Goal: Contribute content: Contribute content

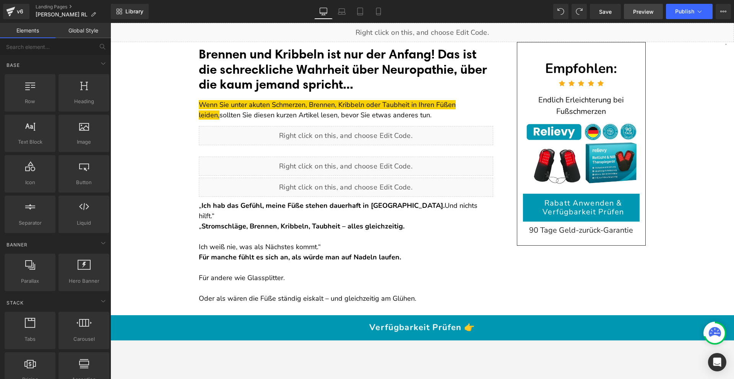
click at [634, 13] on span "Preview" at bounding box center [643, 12] width 21 height 8
click at [723, 11] on icon at bounding box center [724, 12] width 2 height 2
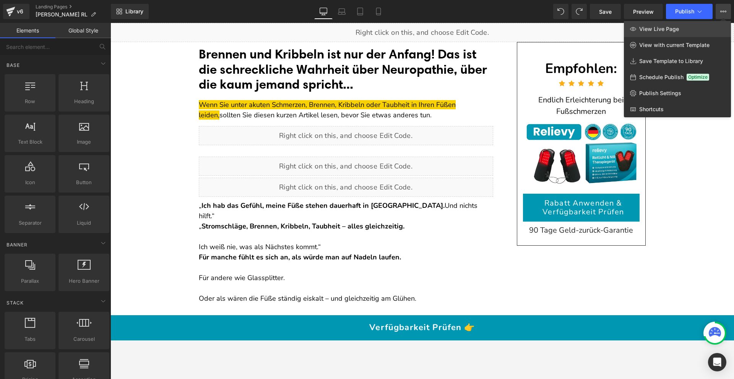
click at [679, 32] on link "View Live Page" at bounding box center [677, 29] width 107 height 16
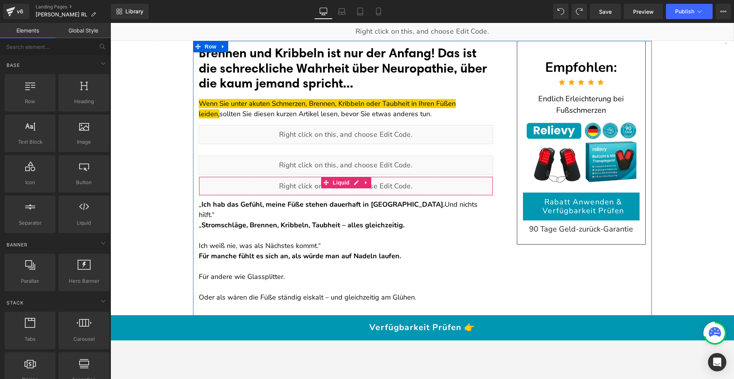
scroll to position [2, 0]
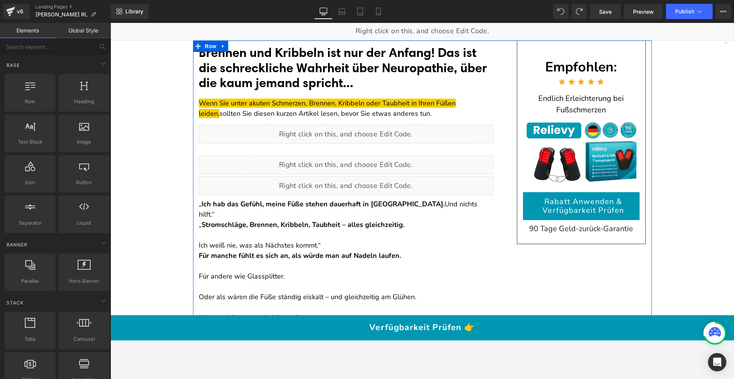
click at [360, 220] on strong "Stromschläge, Brennen, Kribbeln, Taubheit – alles gleichzeitig." at bounding box center [302, 224] width 203 height 9
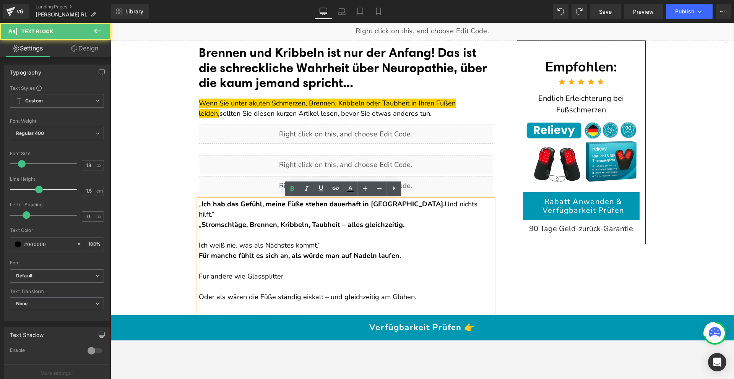
click at [450, 204] on p "„ Ich hab das Gefühl, meine Füße stehen dauerhaft in Flammen. Und nichts hilft.“" at bounding box center [346, 209] width 294 height 21
click at [456, 204] on p "„ Ich hab das Gefühl, meine Füße stehen dauerhaft in Flammen. Und nichts hilft.“" at bounding box center [346, 209] width 294 height 21
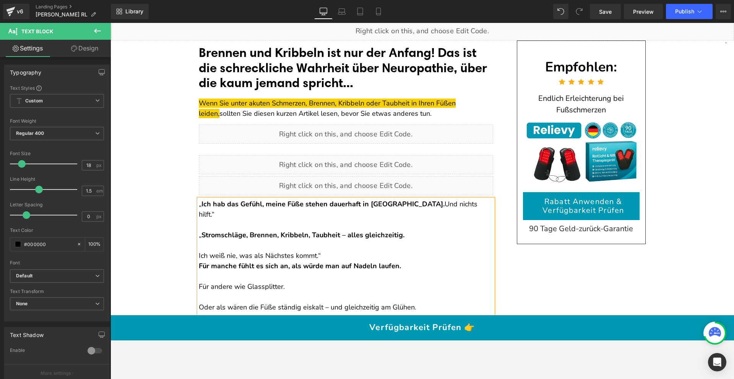
click at [418, 205] on p "„ Ich hab das Gefühl, meine Füße stehen dauerhaft in Flammen. Und nichts hilft.“" at bounding box center [346, 209] width 294 height 21
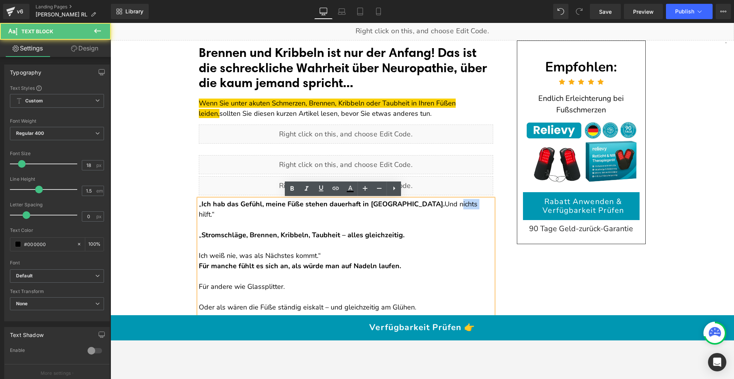
click at [418, 205] on p "„ Ich hab das Gefühl, meine Füße stehen dauerhaft in Flammen. Und nichts hilft.“" at bounding box center [346, 209] width 294 height 21
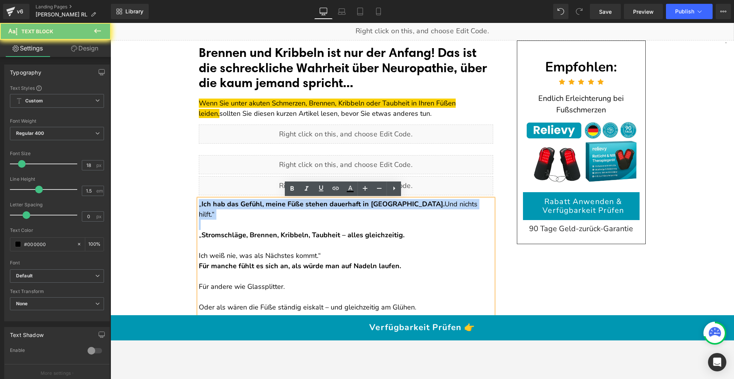
click at [418, 205] on p "„ Ich hab das Gefühl, meine Füße stehen dauerhaft in Flammen. Und nichts hilft.“" at bounding box center [346, 209] width 294 height 21
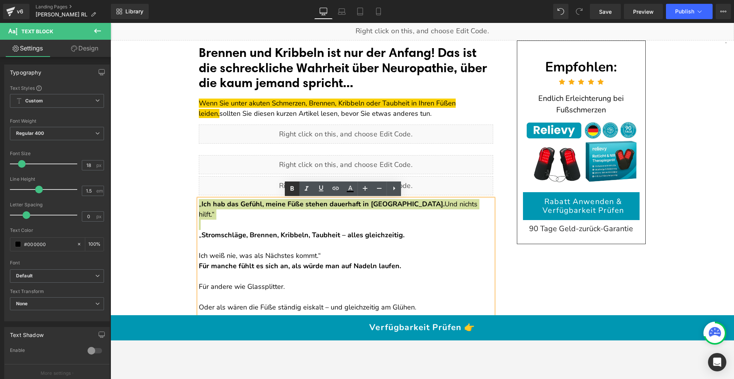
click at [291, 191] on icon at bounding box center [292, 188] width 9 height 9
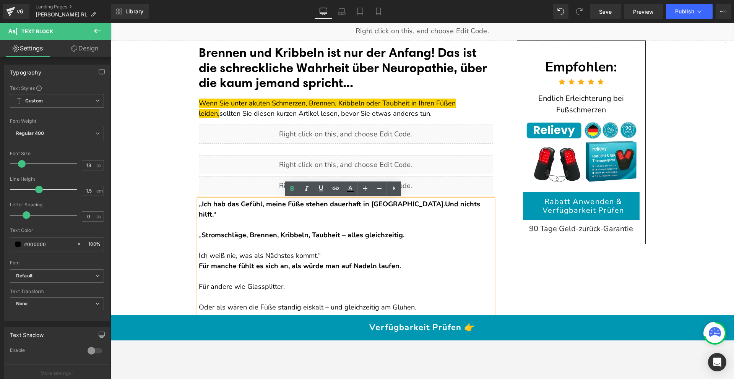
click at [389, 204] on span "Ich hab das Gefühl, meine Füße stehen dauerhaft in [GEOGRAPHIC_DATA]." at bounding box center [323, 204] width 243 height 9
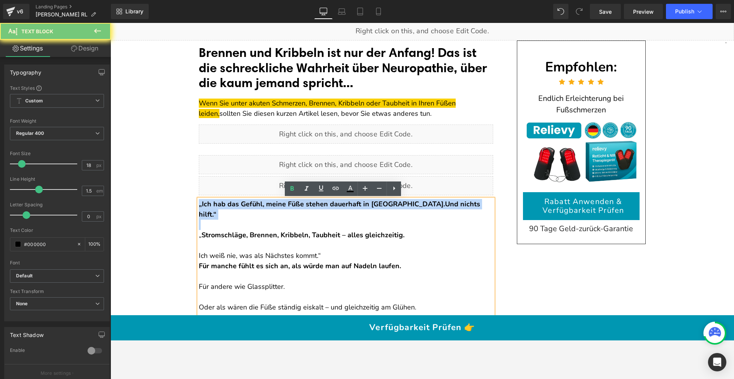
click at [389, 204] on span "Ich hab das Gefühl, meine Füße stehen dauerhaft in [GEOGRAPHIC_DATA]." at bounding box center [323, 204] width 243 height 9
click at [382, 209] on p "„ Ich hab das Gefühl, meine Füße stehen dauerhaft in Flammen. Und nichts hilft.“" at bounding box center [346, 209] width 294 height 21
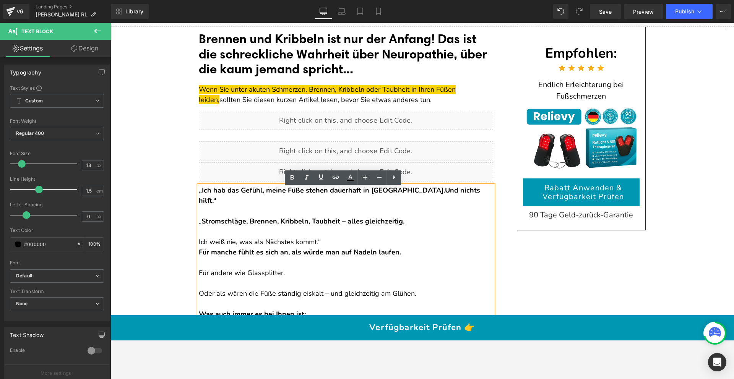
scroll to position [27, 0]
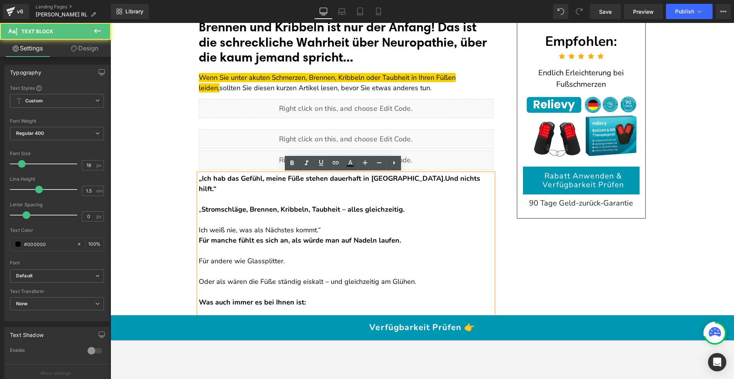
click at [364, 225] on p "Ich weiß nie, was als Nächstes kommt.“" at bounding box center [346, 230] width 294 height 10
click at [199, 225] on p "Ich weiß nie, was als Nächstes kommt.“" at bounding box center [346, 230] width 294 height 10
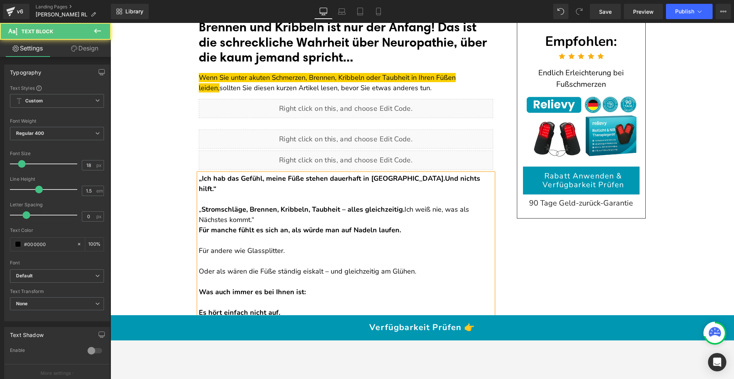
click at [273, 210] on p "„ Stromschläge, Brennen, Kribbeln, Taubheit – alles gleichzeitig. I ch weiß nie…" at bounding box center [346, 215] width 294 height 21
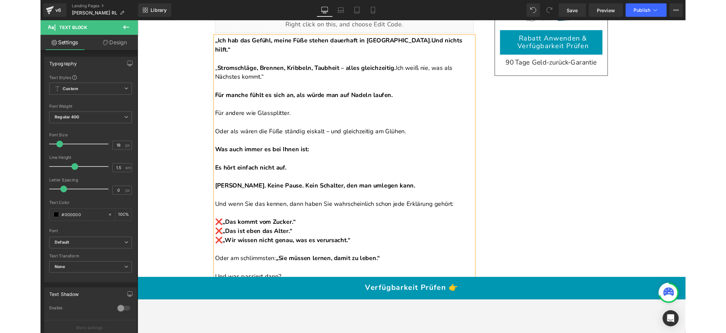
scroll to position [0, 0]
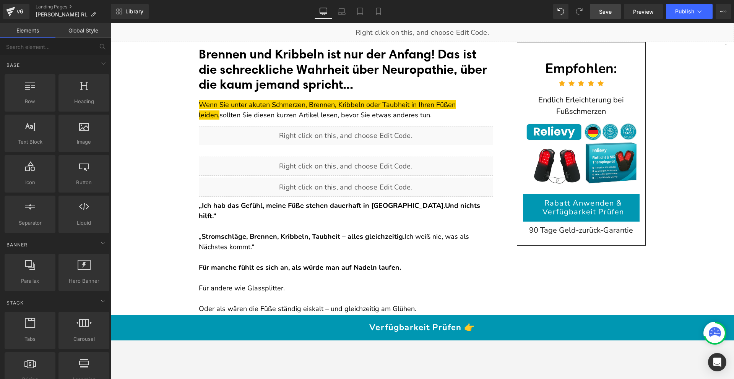
click at [620, 14] on link "Save" at bounding box center [605, 11] width 31 height 15
click at [610, 12] on span "Save" at bounding box center [605, 12] width 13 height 8
click at [632, 11] on link "Preview" at bounding box center [643, 11] width 39 height 15
click at [634, 10] on span "Preview" at bounding box center [643, 12] width 21 height 8
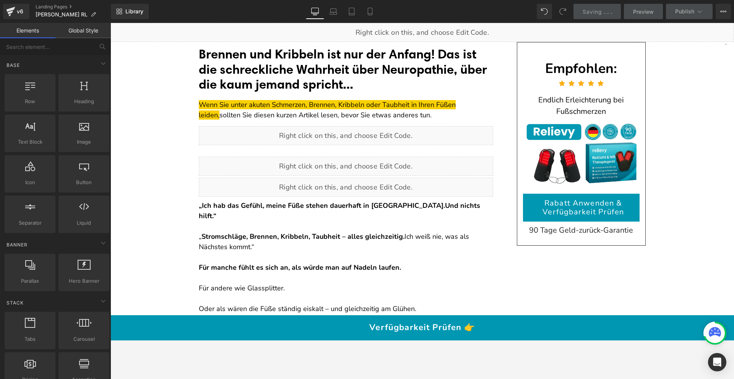
click at [634, 10] on span "Preview" at bounding box center [643, 12] width 21 height 8
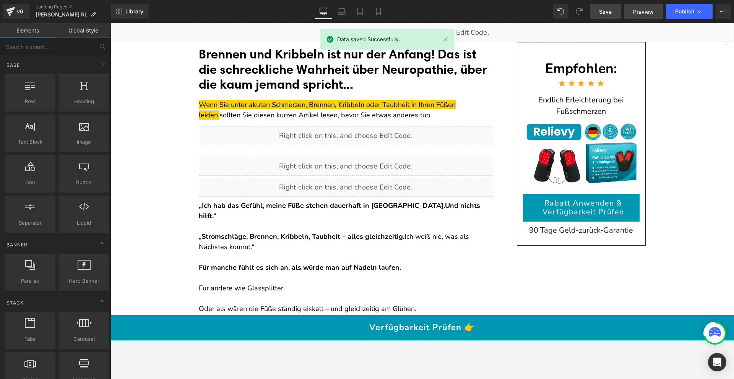
click at [637, 10] on span "Preview" at bounding box center [643, 12] width 21 height 8
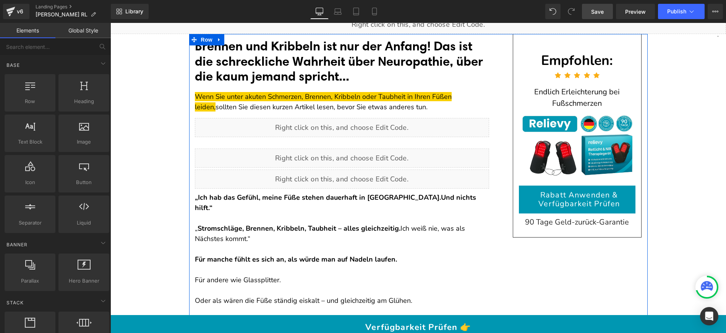
scroll to position [8, 0]
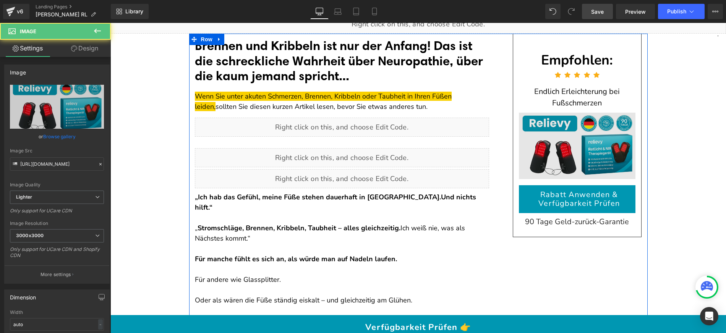
click at [542, 141] on img at bounding box center [577, 149] width 117 height 73
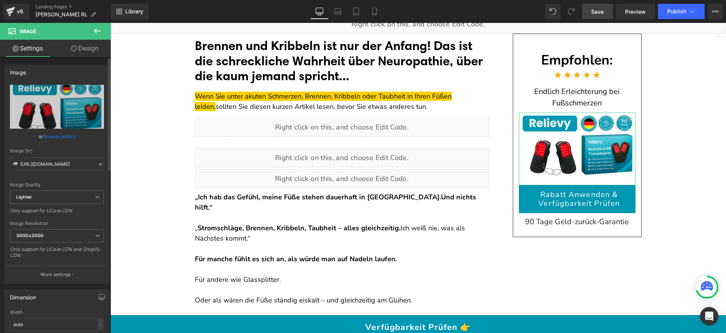
click at [47, 136] on link "Browse gallery" at bounding box center [59, 136] width 32 height 13
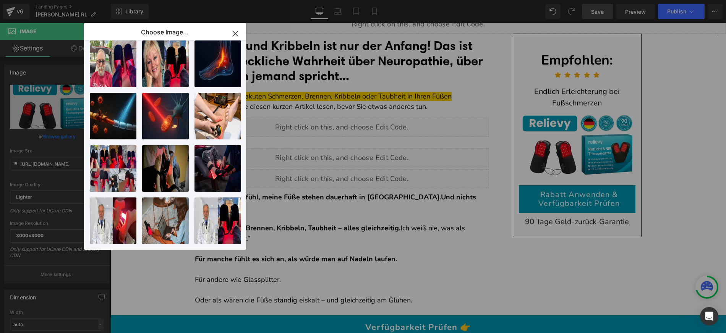
scroll to position [0, 0]
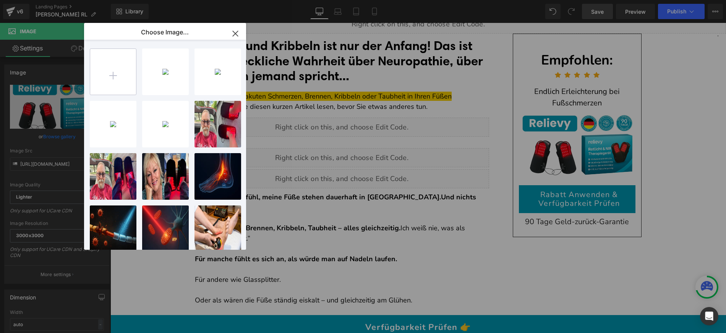
click at [110, 79] on input "file" at bounding box center [113, 72] width 46 height 46
type input "C:\fakepath\Copy of gif (1069 x 690 px) (5).jpg"
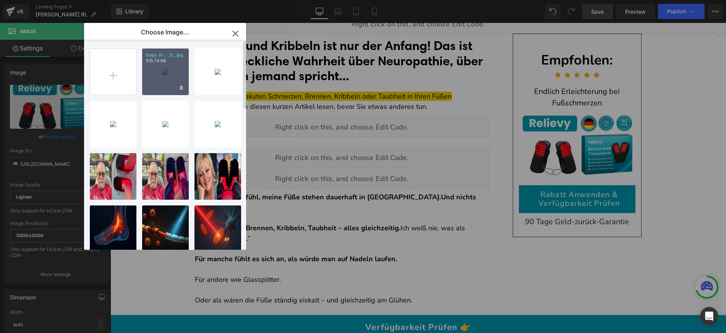
click at [172, 65] on div "Copy of... _5_.jpg 513.74 KB" at bounding box center [165, 72] width 47 height 47
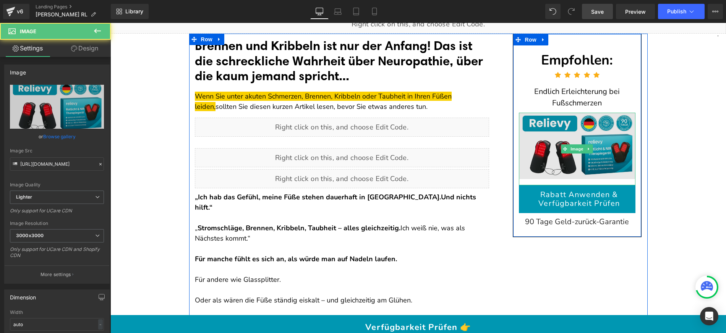
click at [571, 143] on img at bounding box center [577, 149] width 117 height 73
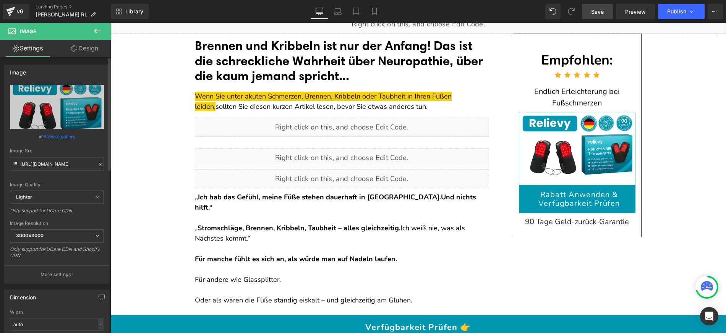
click at [54, 133] on link "Browse gallery" at bounding box center [59, 136] width 32 height 13
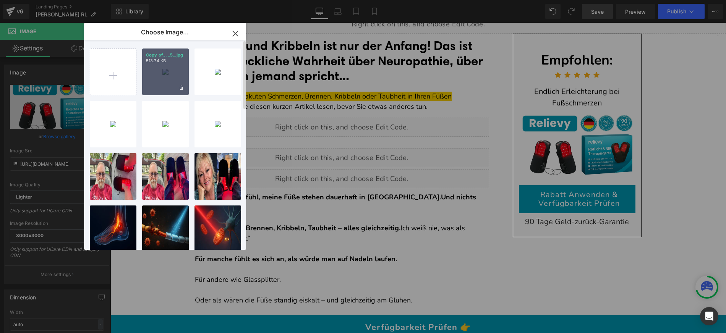
click at [161, 67] on div "Copy of... _5_.jpg 513.74 KB" at bounding box center [165, 72] width 47 height 47
type input "[URL][DOMAIN_NAME]"
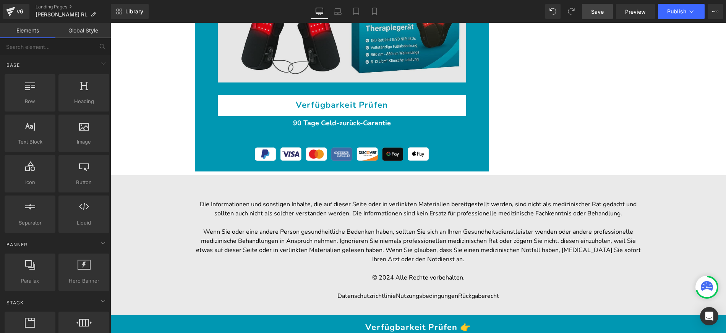
scroll to position [11279, 0]
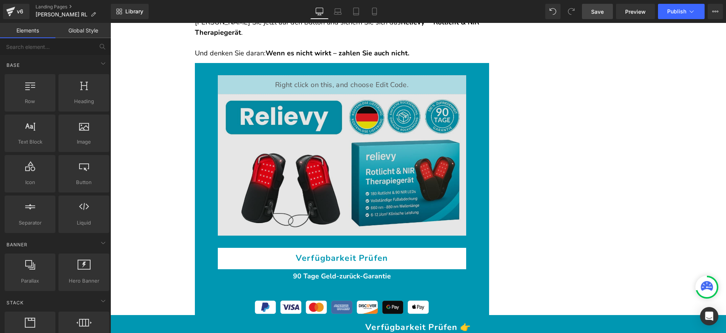
click at [299, 133] on img at bounding box center [342, 164] width 249 height 141
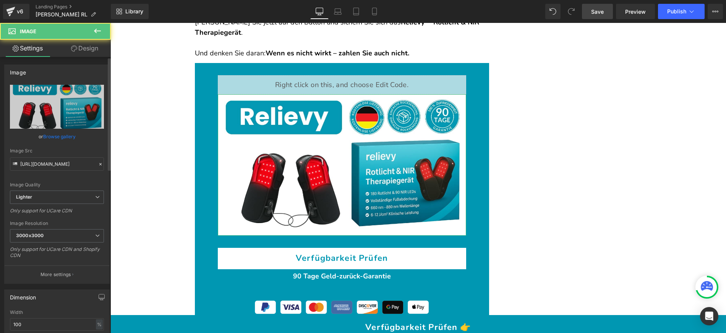
click at [52, 135] on link "Browse gallery" at bounding box center [59, 136] width 32 height 13
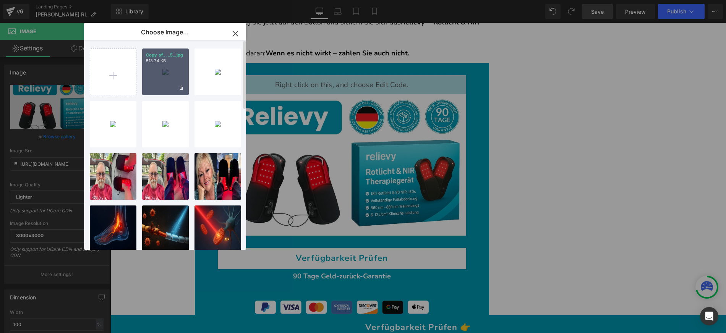
click at [169, 79] on div "Copy of... _5_.jpg 513.74 KB" at bounding box center [165, 72] width 47 height 47
type input "[URL][DOMAIN_NAME]"
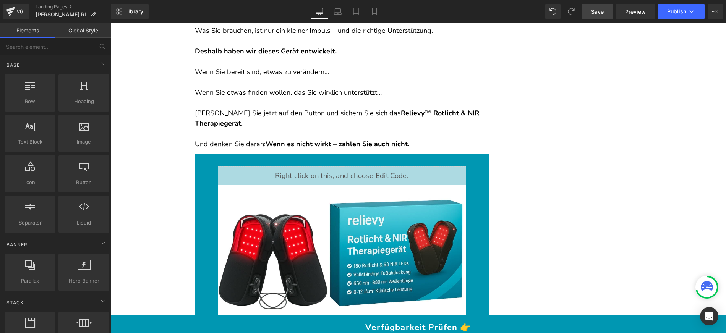
scroll to position [11167, 0]
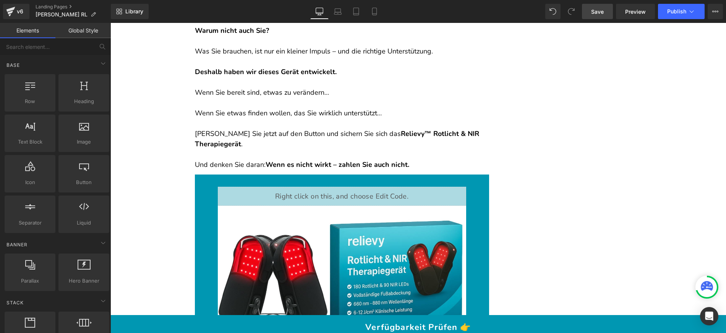
click at [592, 14] on link "Save" at bounding box center [597, 11] width 31 height 15
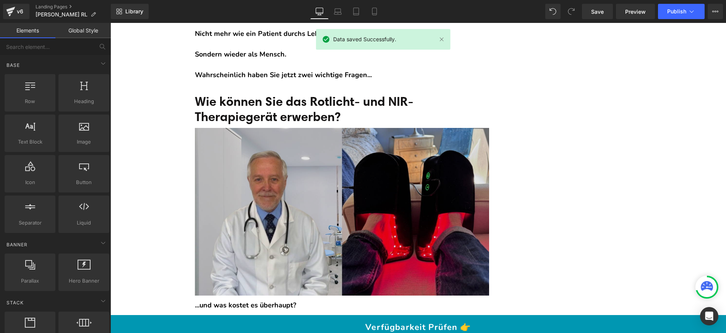
scroll to position [7271, 0]
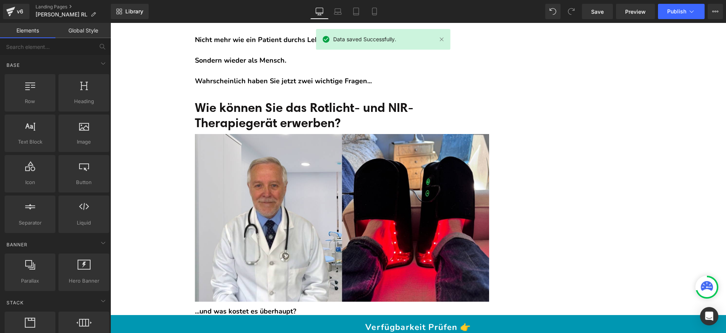
scroll to position [7258, 0]
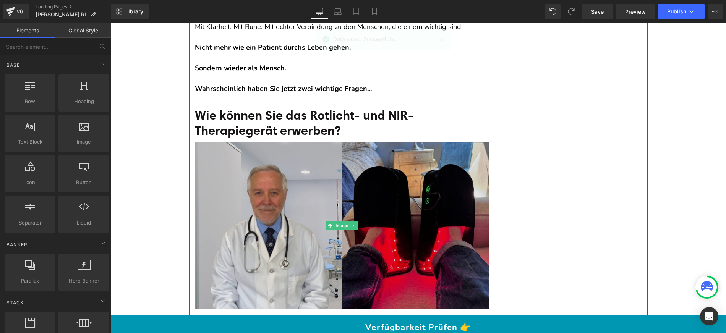
click at [281, 142] on img at bounding box center [342, 226] width 294 height 168
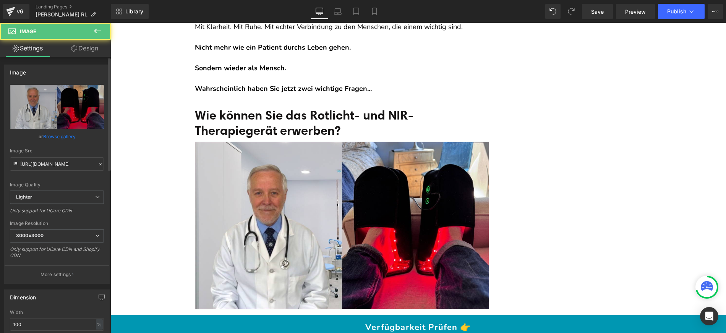
click at [54, 135] on link "Browse gallery" at bounding box center [59, 136] width 32 height 13
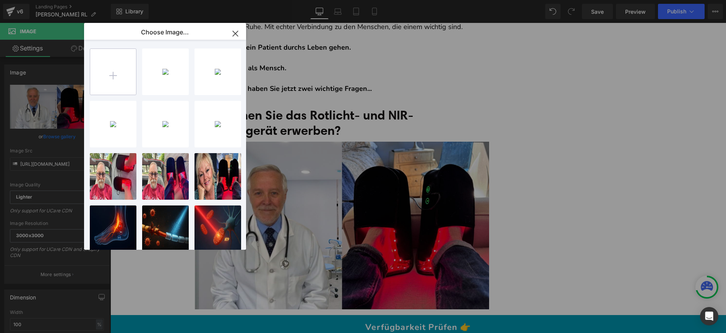
click at [113, 72] on input "file" at bounding box center [113, 72] width 46 height 46
type input "C:\fakepath\nano-banana-no-bg-2025-09-01T05-58-30.jpg"
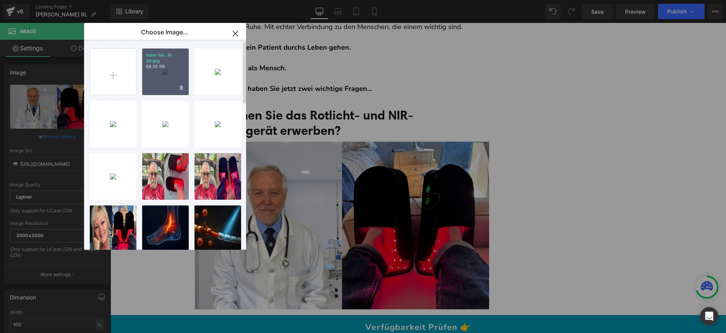
click at [171, 76] on div "nano-ba...8-30.jpg 68.35 KB" at bounding box center [165, 72] width 47 height 47
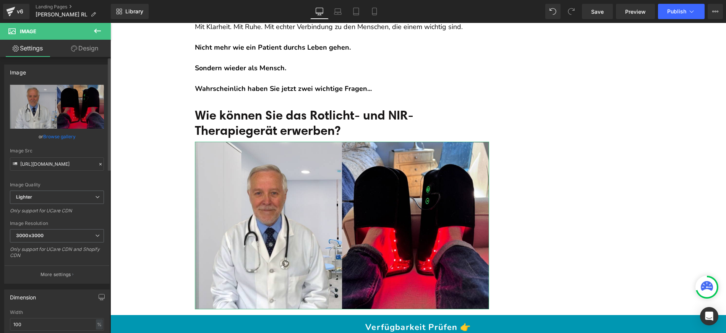
click at [80, 138] on div "or Browse gallery" at bounding box center [57, 137] width 94 height 8
click at [78, 135] on div "or Browse gallery" at bounding box center [57, 137] width 94 height 8
click at [68, 138] on link "Browse gallery" at bounding box center [59, 136] width 32 height 13
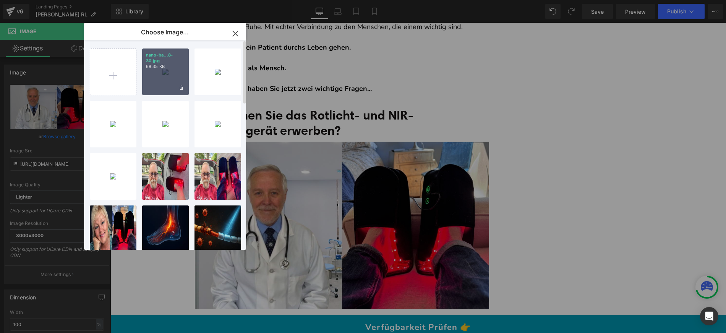
click at [177, 72] on div "nano-ba...8-30.jpg 68.35 KB" at bounding box center [165, 72] width 47 height 47
type input "[URL][DOMAIN_NAME]"
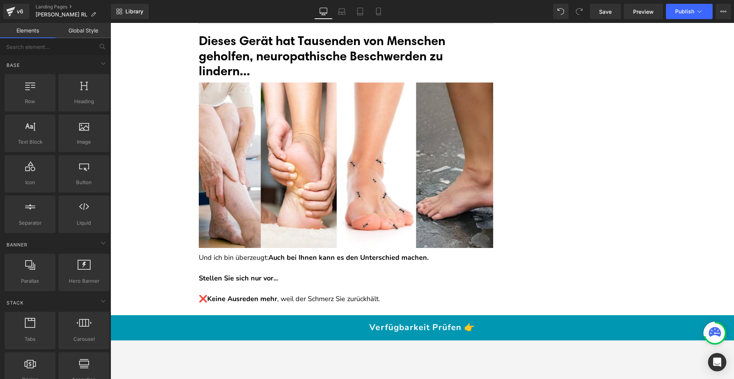
scroll to position [6582, 0]
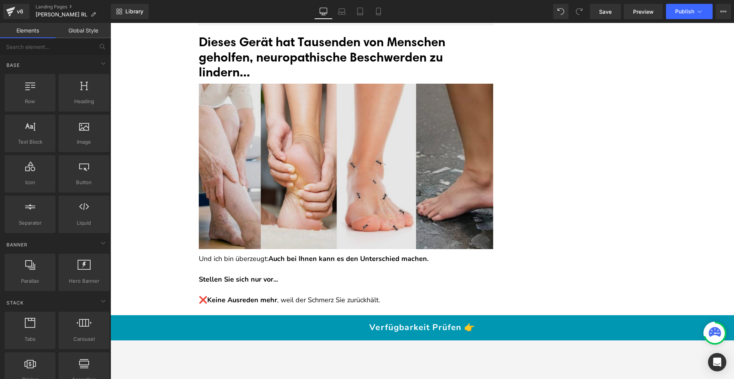
click at [299, 108] on img at bounding box center [346, 167] width 294 height 166
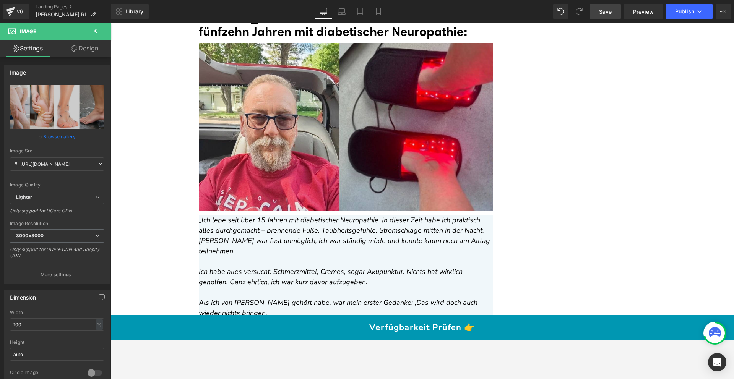
click at [603, 10] on span "Save" at bounding box center [605, 12] width 13 height 8
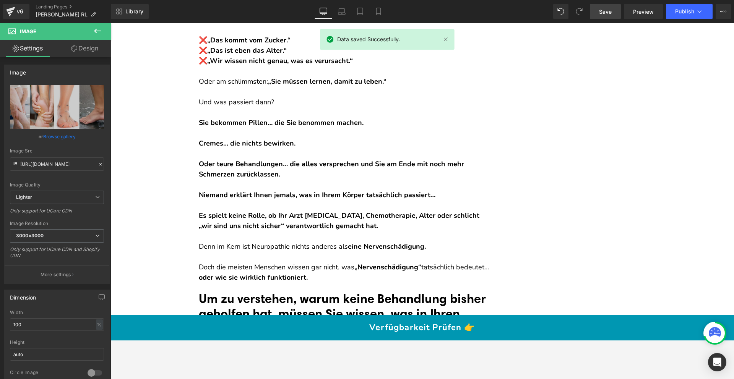
scroll to position [0, 0]
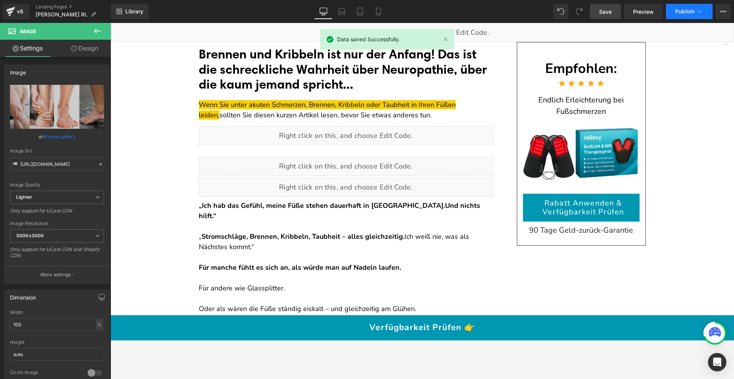
click at [683, 15] on button "Publish" at bounding box center [689, 11] width 47 height 15
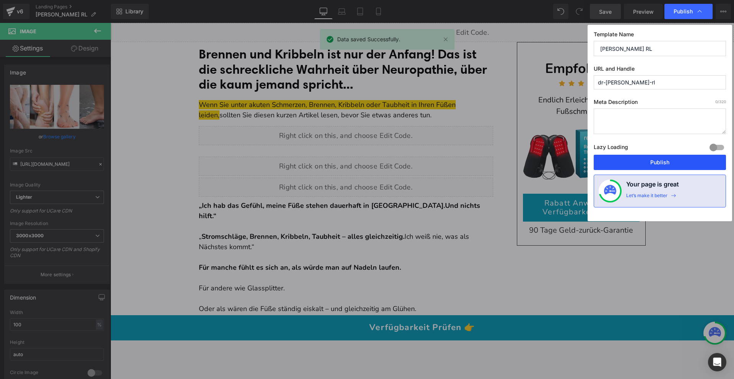
drag, startPoint x: 637, startPoint y: 158, endPoint x: 524, endPoint y: 136, distance: 115.4
click at [637, 158] on button "Publish" at bounding box center [660, 162] width 132 height 15
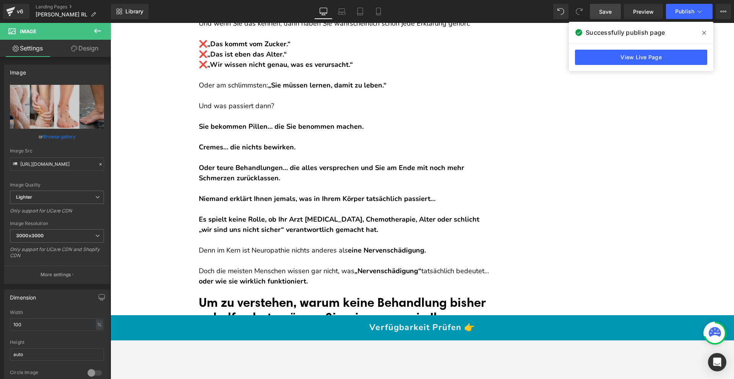
scroll to position [310, 0]
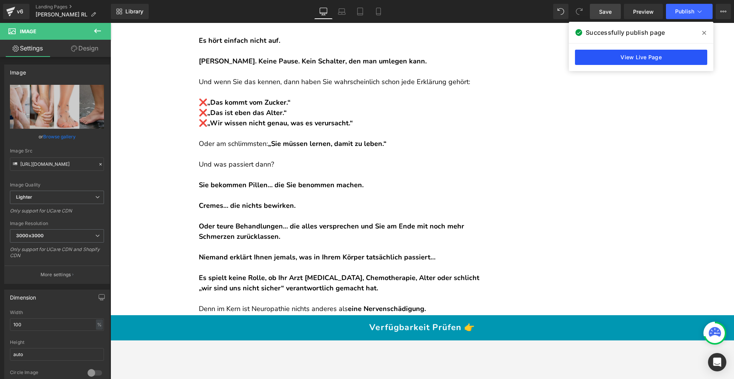
click at [644, 57] on link "View Live Page" at bounding box center [641, 57] width 132 height 15
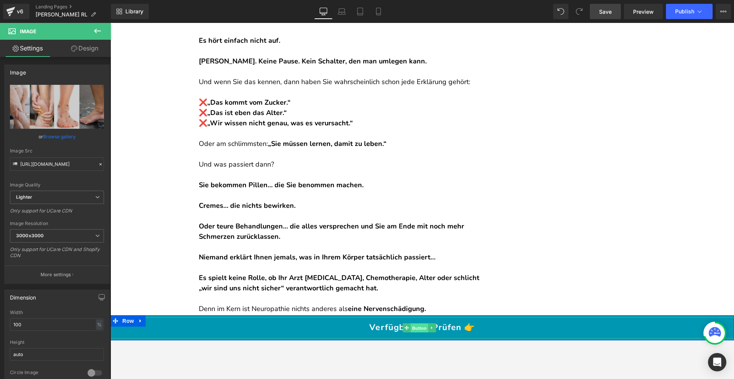
click at [415, 328] on span "Button" at bounding box center [420, 328] width 18 height 9
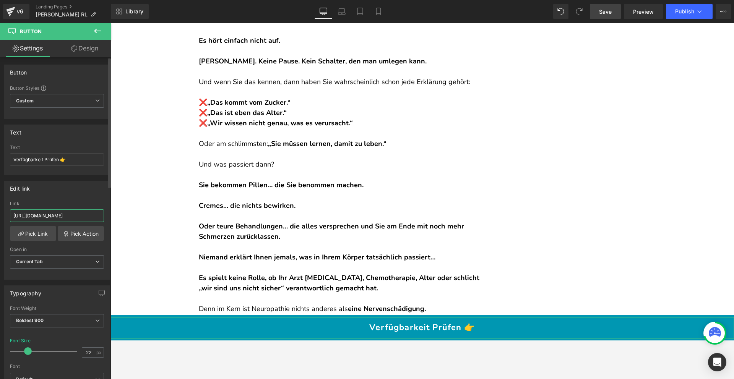
click at [54, 217] on input "[URL][DOMAIN_NAME]" at bounding box center [57, 216] width 94 height 13
paste input "rotlicht-therapiegerat"
type input "[URL][DOMAIN_NAME]"
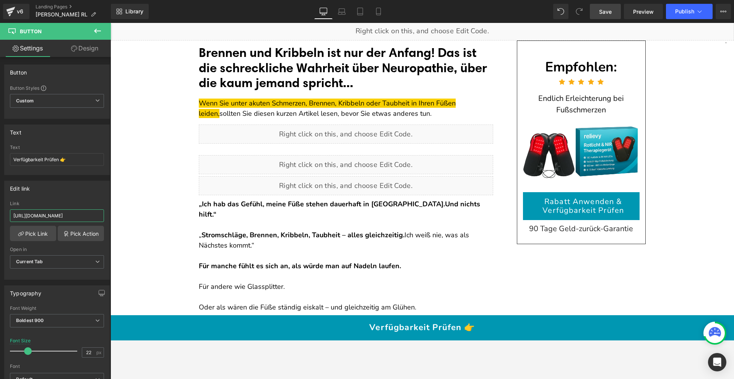
scroll to position [0, 0]
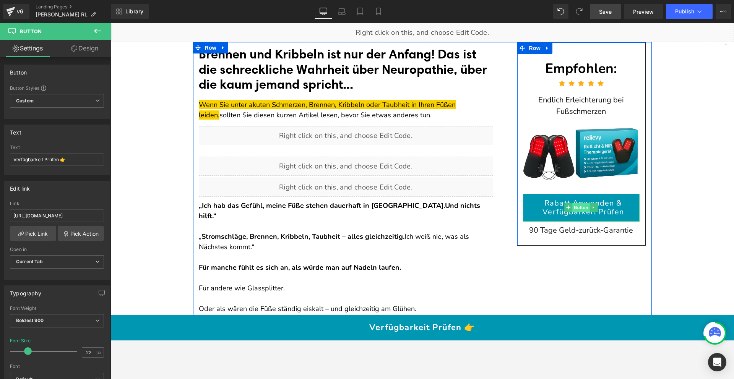
click at [573, 208] on span "Button" at bounding box center [582, 207] width 18 height 9
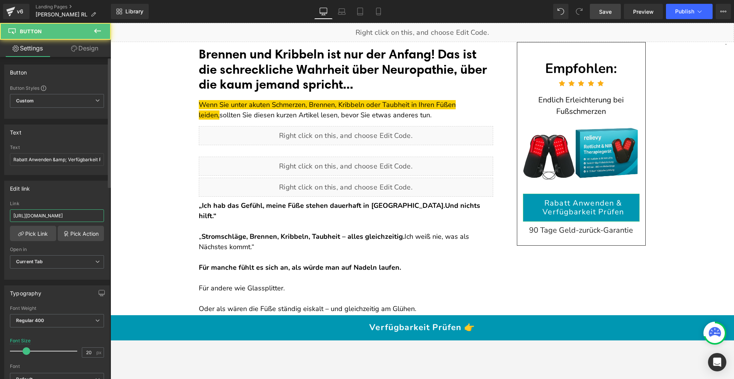
click at [76, 219] on input "[URL][DOMAIN_NAME]" at bounding box center [57, 216] width 94 height 13
paste input "rotlicht-therapiegerat"
type input "[URL][DOMAIN_NAME]"
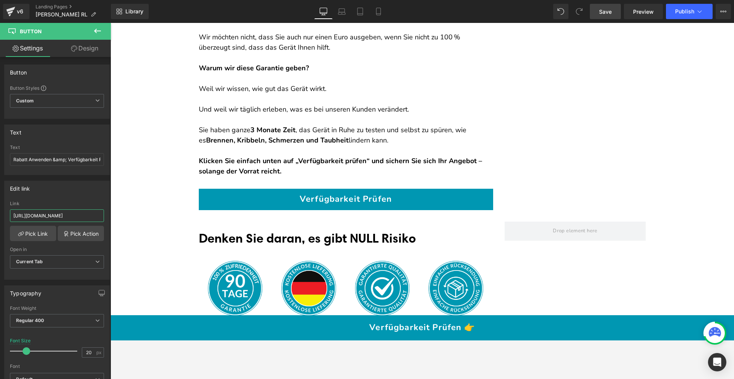
scroll to position [10026, 0]
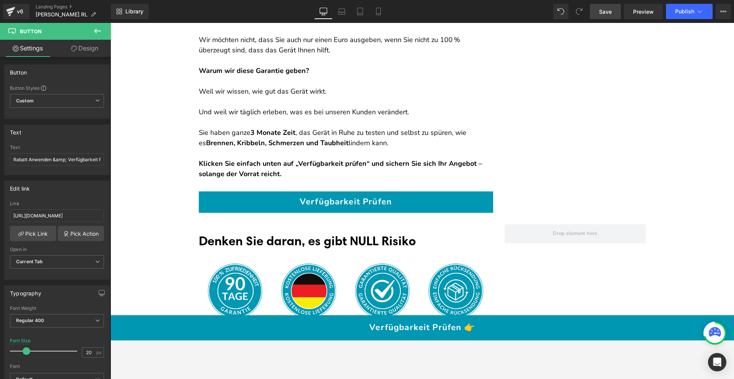
click at [328, 192] on div "Verfügbarkeit Prüfen Button" at bounding box center [346, 202] width 294 height 21
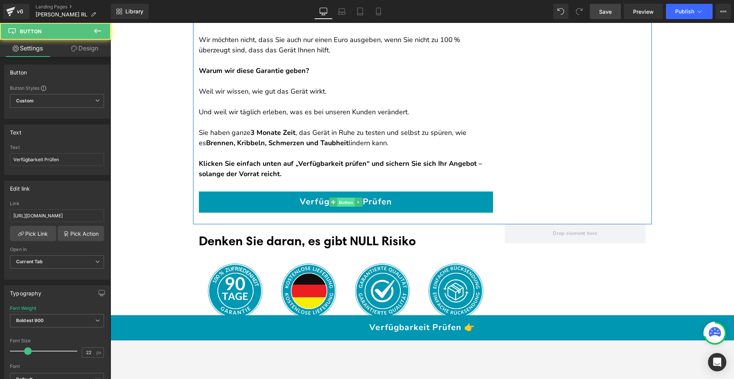
click at [337, 198] on span "Button" at bounding box center [346, 202] width 18 height 9
click at [340, 198] on span "Button" at bounding box center [346, 202] width 18 height 9
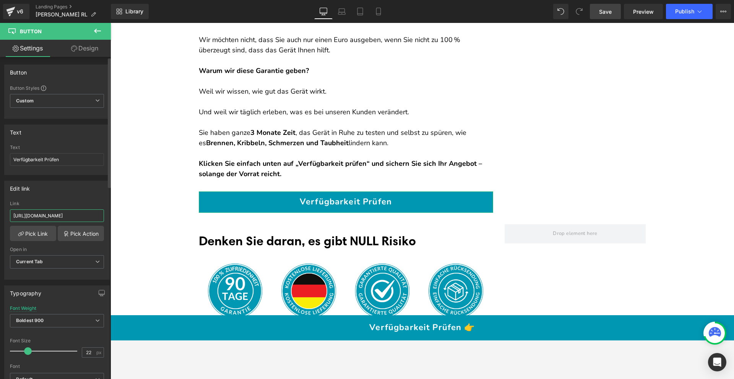
click at [87, 212] on input "[URL][DOMAIN_NAME]" at bounding box center [57, 216] width 94 height 13
type input "[URL][DOMAIN_NAME]"
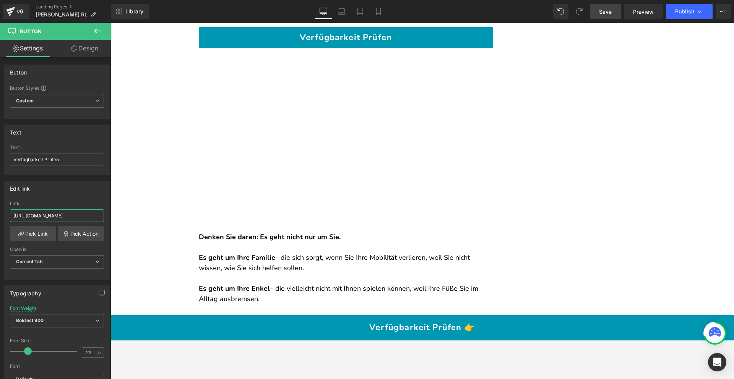
scroll to position [10679, 0]
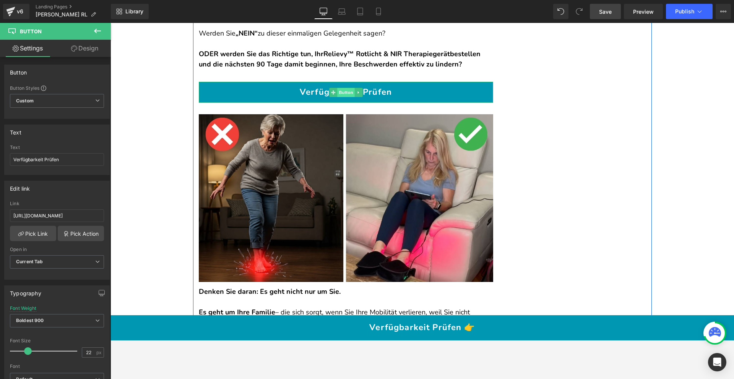
click at [341, 88] on span "Button" at bounding box center [346, 92] width 18 height 9
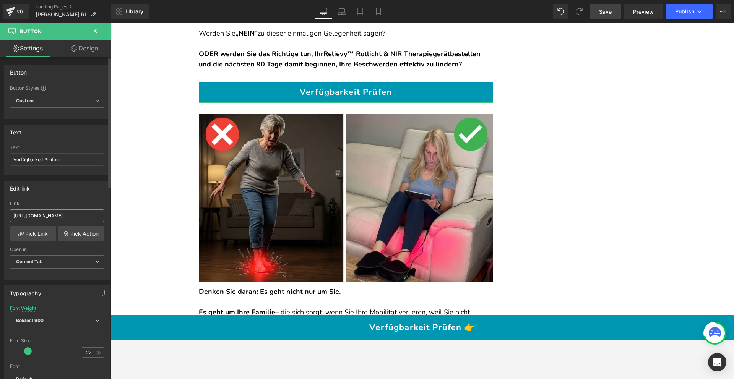
click at [84, 214] on input "[URL][DOMAIN_NAME]" at bounding box center [57, 216] width 94 height 13
paste input "rotlicht-therapiegerat"
type input "[URL][DOMAIN_NAME]"
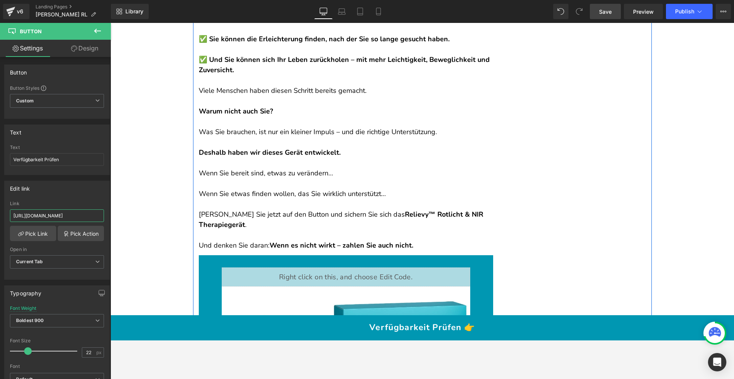
scroll to position [11245, 0]
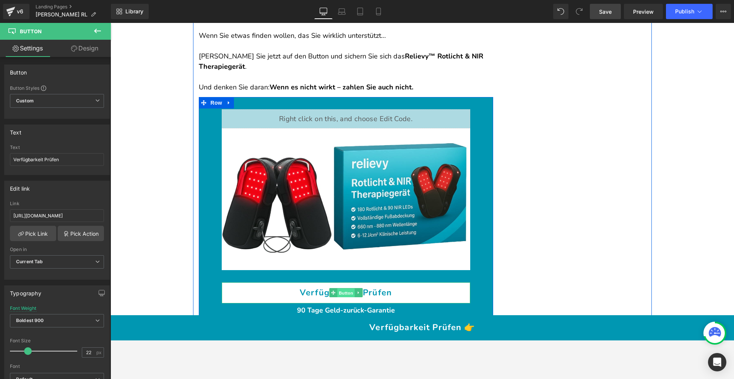
click at [338, 289] on span "Button" at bounding box center [346, 293] width 18 height 9
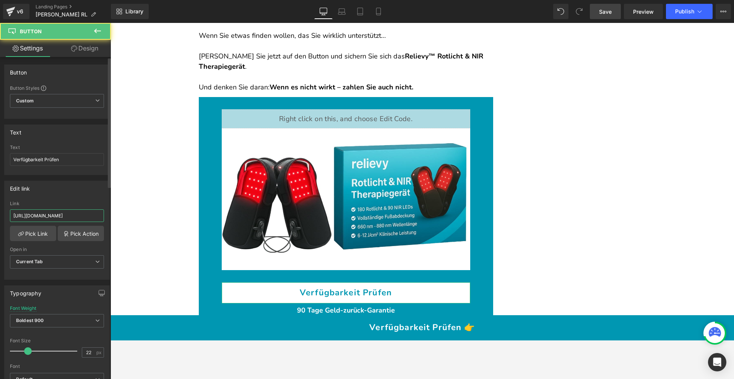
click at [79, 215] on input "[URL][DOMAIN_NAME]" at bounding box center [57, 216] width 94 height 13
paste input "rotlicht-therapiegerat"
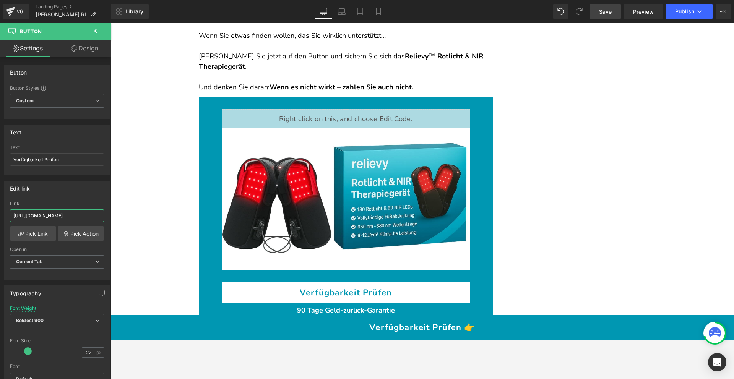
type input "[URL][DOMAIN_NAME]"
click at [603, 13] on span "Save" at bounding box center [605, 12] width 13 height 8
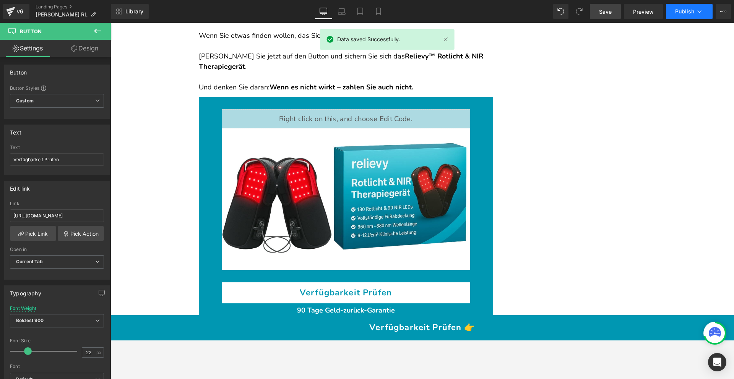
click at [684, 8] on span "Publish" at bounding box center [684, 11] width 19 height 6
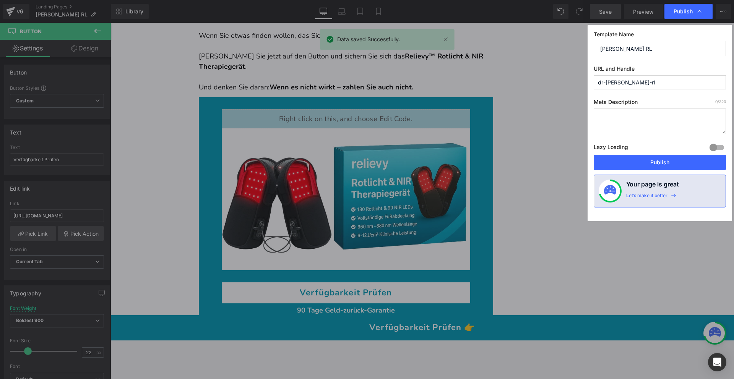
click at [654, 150] on div "Lazy Loading Build Upgrade plan to unlock" at bounding box center [660, 148] width 132 height 13
click at [651, 154] on div "Lazy Loading Build Upgrade plan to unlock" at bounding box center [660, 148] width 132 height 13
click at [646, 156] on button "Publish" at bounding box center [660, 162] width 132 height 15
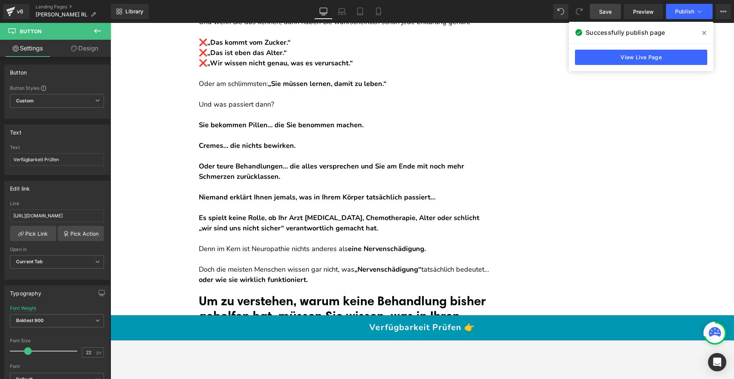
scroll to position [505, 0]
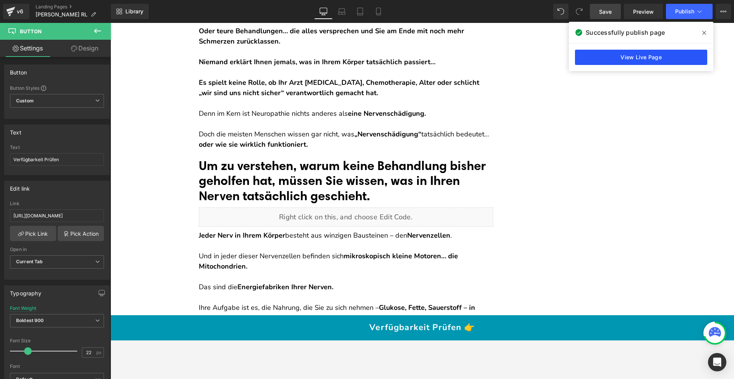
click at [630, 56] on link "View Live Page" at bounding box center [641, 57] width 132 height 15
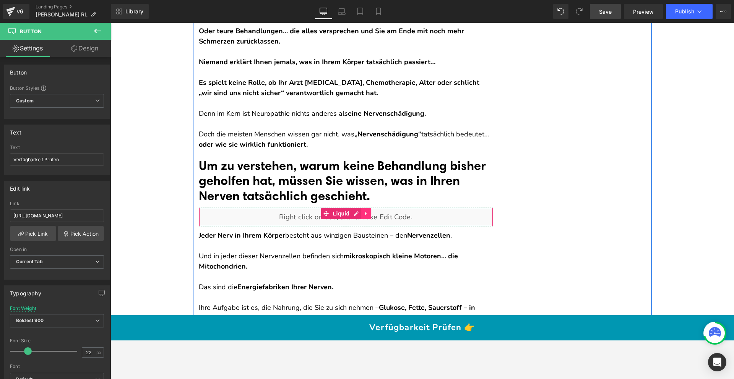
click at [364, 211] on icon at bounding box center [366, 214] width 5 height 6
click at [369, 211] on icon at bounding box center [371, 213] width 5 height 5
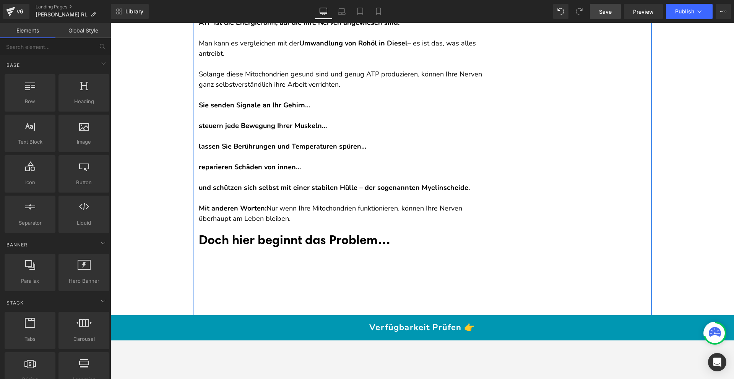
scroll to position [816, 0]
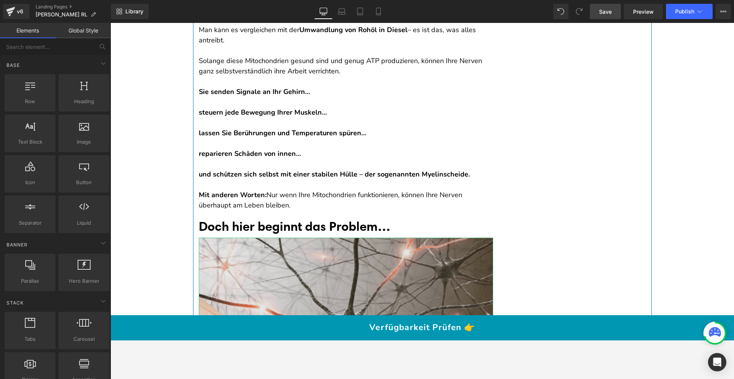
click at [327, 238] on img at bounding box center [346, 333] width 294 height 190
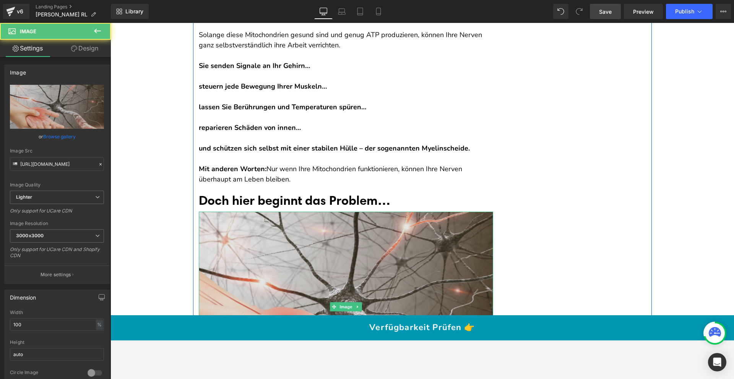
scroll to position [885, 0]
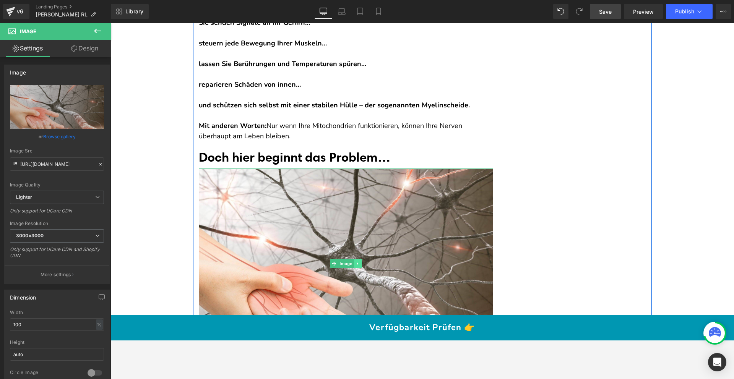
click at [356, 259] on link at bounding box center [358, 263] width 8 height 9
click at [352, 262] on icon at bounding box center [354, 264] width 4 height 4
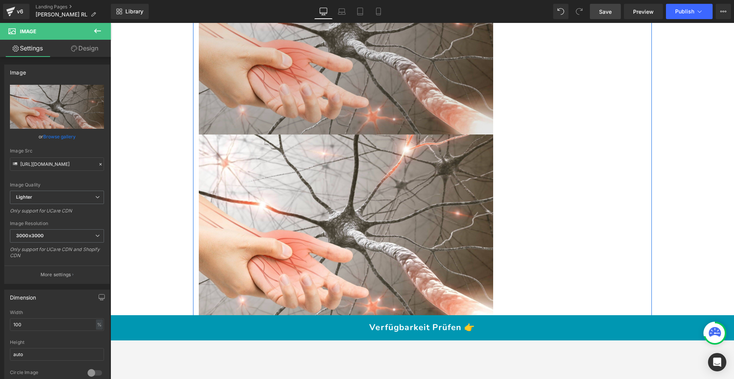
scroll to position [990, 0]
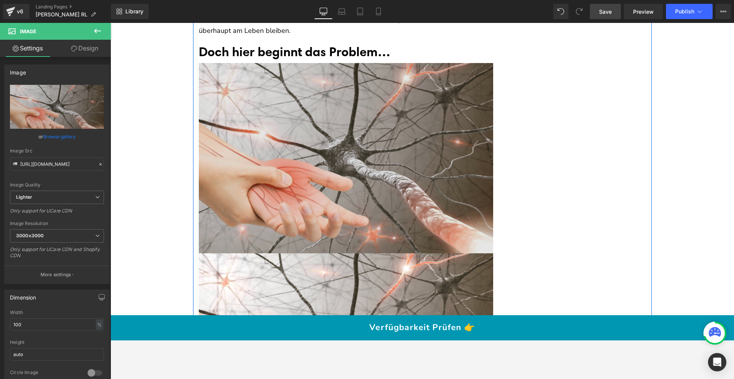
click at [297, 164] on img at bounding box center [346, 158] width 294 height 190
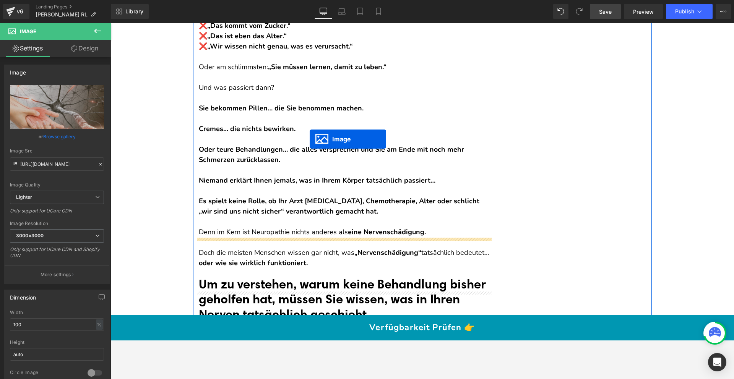
scroll to position [424, 0]
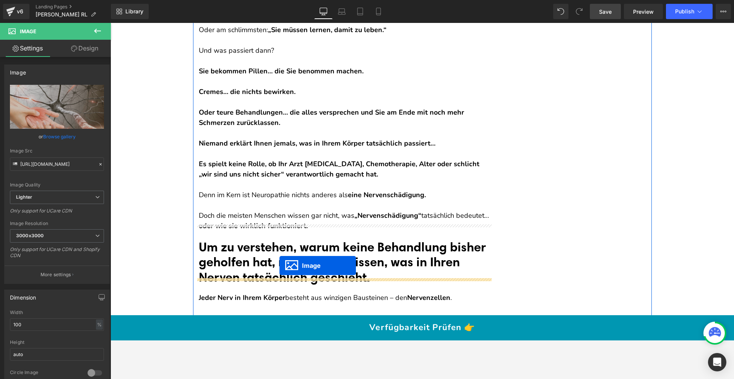
drag, startPoint x: 332, startPoint y: 148, endPoint x: 278, endPoint y: 268, distance: 132.0
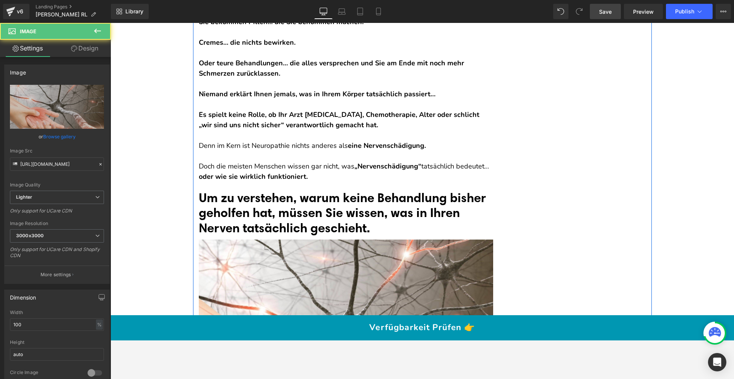
scroll to position [652, 0]
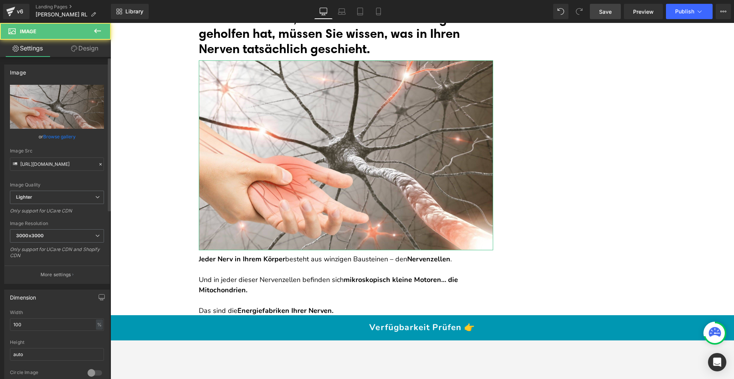
click at [58, 143] on link "Browse gallery" at bounding box center [59, 136] width 32 height 13
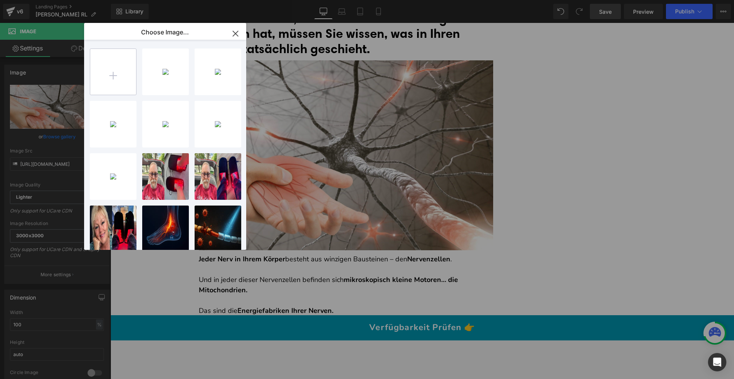
click at [114, 84] on input "file" at bounding box center [113, 72] width 46 height 46
type input "C:\fakepath\ChatGPT Image [DATE], 03_18_56 PM.png"
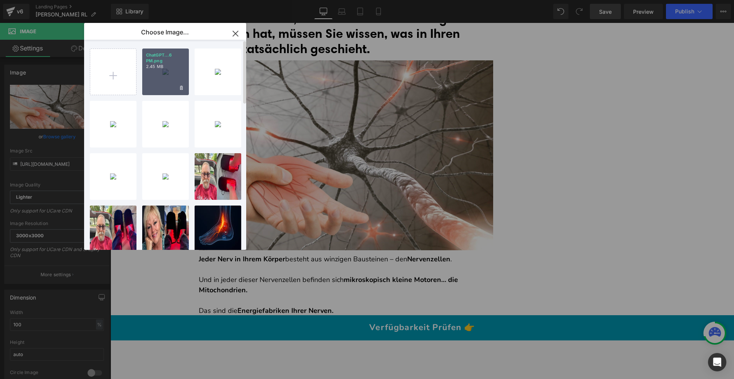
click at [172, 72] on div "ChatGPT...6 PM.png 2.45 MB" at bounding box center [165, 72] width 47 height 47
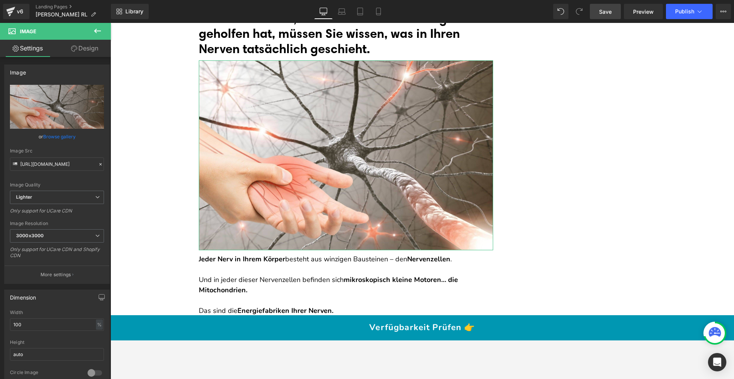
click at [63, 138] on link "Browse gallery" at bounding box center [59, 136] width 32 height 13
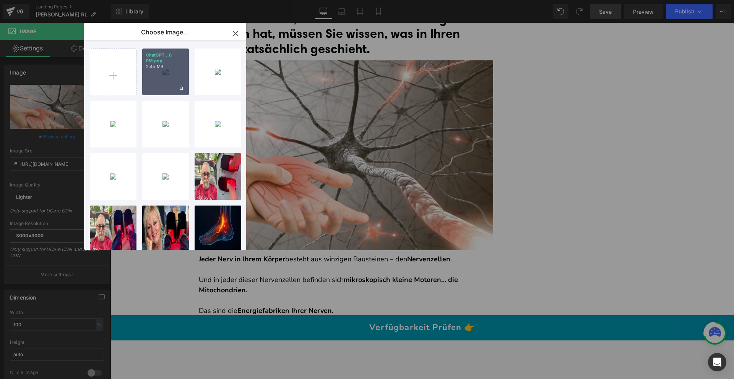
click at [167, 74] on div "ChatGPT...6 PM.png 2.45 MB" at bounding box center [165, 72] width 47 height 47
type input "[URL][DOMAIN_NAME][DATE]"
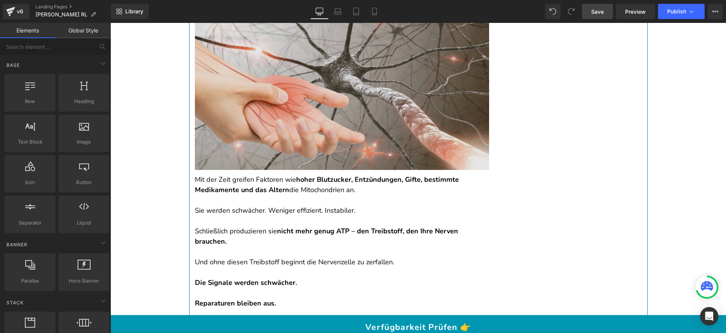
scroll to position [1233, 0]
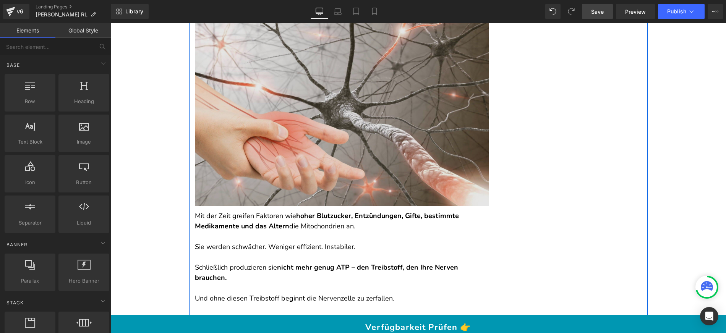
click at [328, 102] on div "Image" at bounding box center [342, 111] width 294 height 190
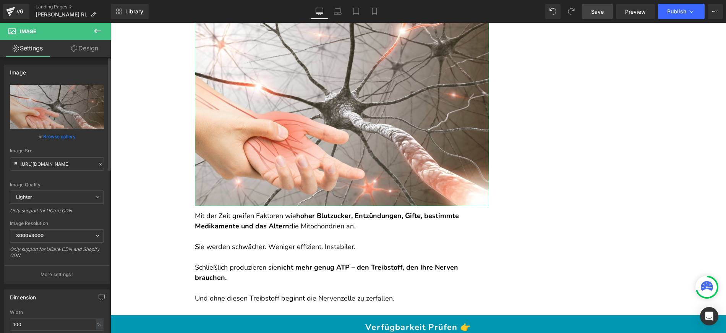
click at [62, 136] on link "Browse gallery" at bounding box center [59, 136] width 32 height 13
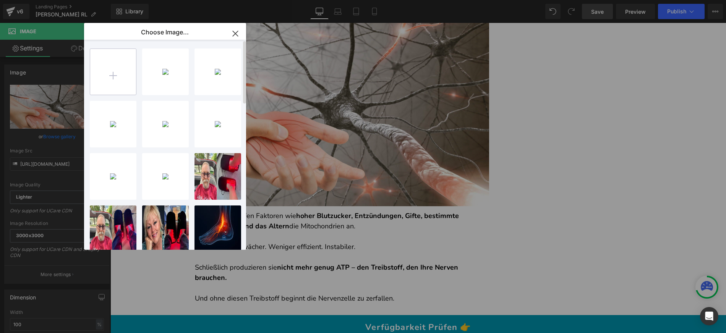
click at [111, 72] on input "file" at bounding box center [113, 72] width 46 height 46
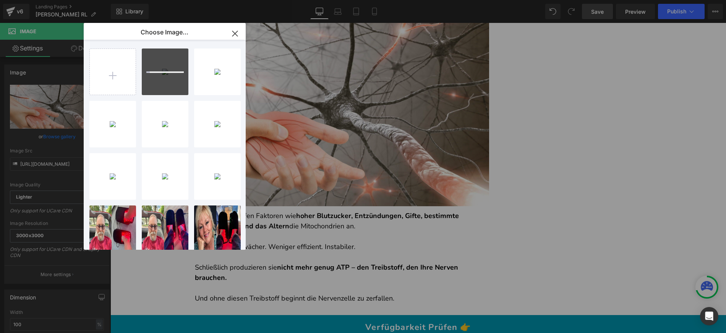
click at [239, 35] on icon "button" at bounding box center [235, 34] width 12 height 12
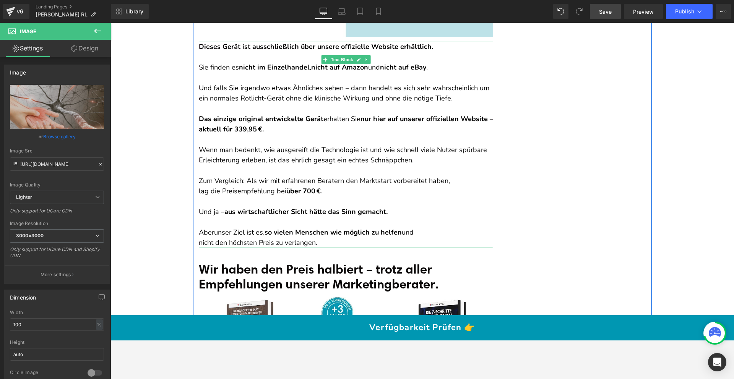
scroll to position [8526, 0]
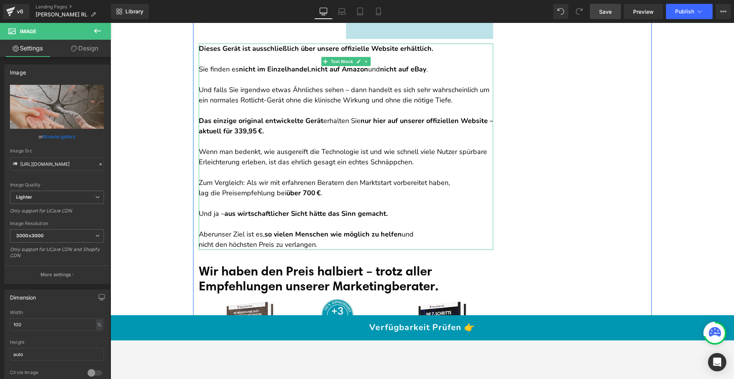
click at [246, 116] on strong "nur hier auf unserer offiziellen Website – aktuell für 339,95 €." at bounding box center [346, 125] width 294 height 19
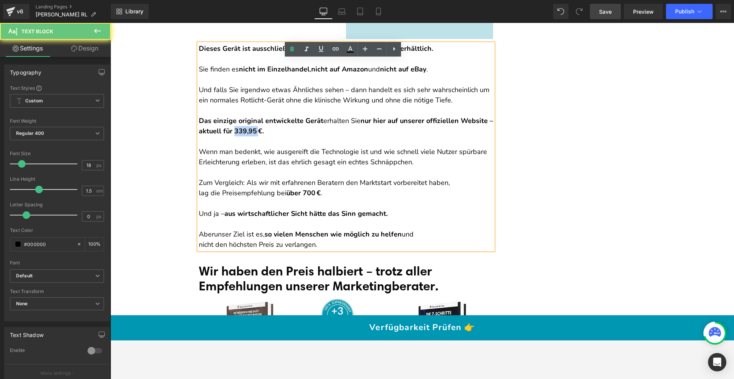
click at [246, 116] on strong "nur hier auf unserer offiziellen Website – aktuell für 339,95 €." at bounding box center [346, 125] width 294 height 19
copy strong "339,95"
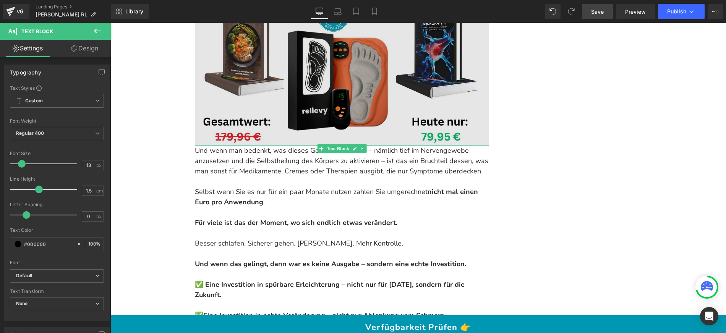
scroll to position [8725, 0]
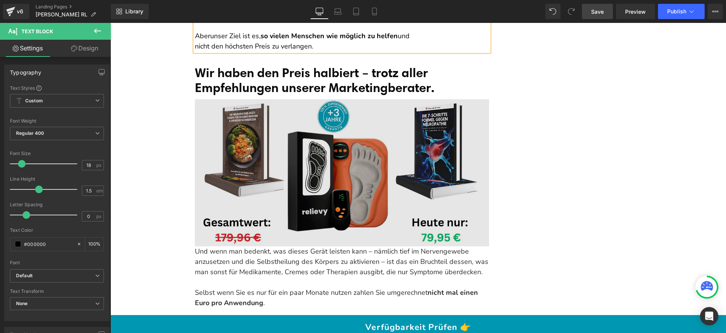
click at [302, 115] on img at bounding box center [342, 172] width 294 height 147
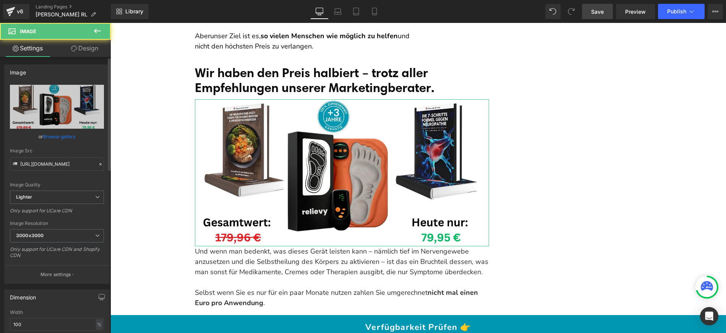
click at [59, 141] on link "Browse gallery" at bounding box center [59, 136] width 32 height 13
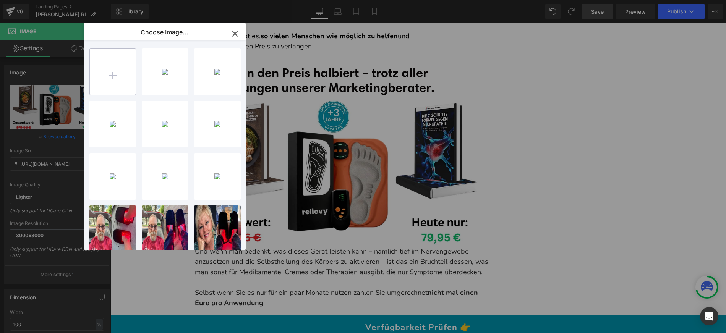
click at [125, 79] on input "file" at bounding box center [113, 72] width 46 height 46
type input "C:\fakepath\Copy of gif (1069 x 690 px) (7).jpg"
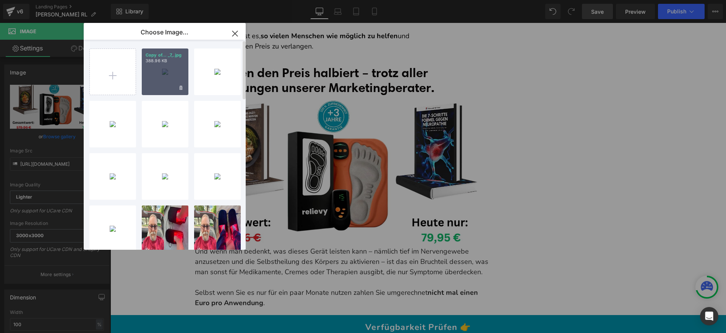
drag, startPoint x: 163, startPoint y: 83, endPoint x: 4, endPoint y: 81, distance: 158.7
click at [163, 83] on div "Copy of... _7_.jpg 388.96 KB" at bounding box center [165, 72] width 47 height 47
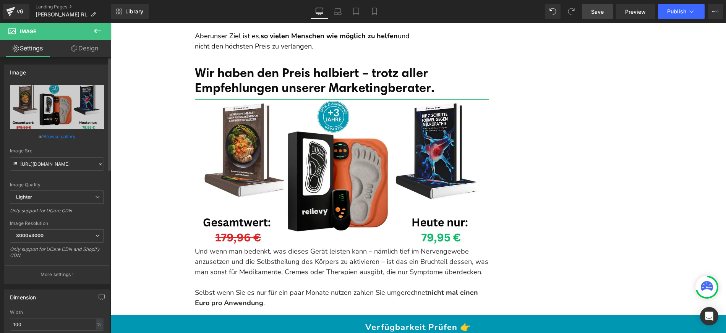
click at [58, 139] on link "Browse gallery" at bounding box center [59, 136] width 32 height 13
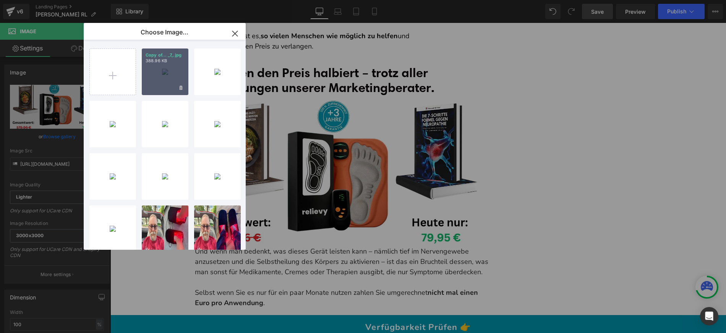
click at [158, 79] on div "Copy of... _7_.jpg 388.96 KB" at bounding box center [165, 72] width 47 height 47
type input "[URL][DOMAIN_NAME]"
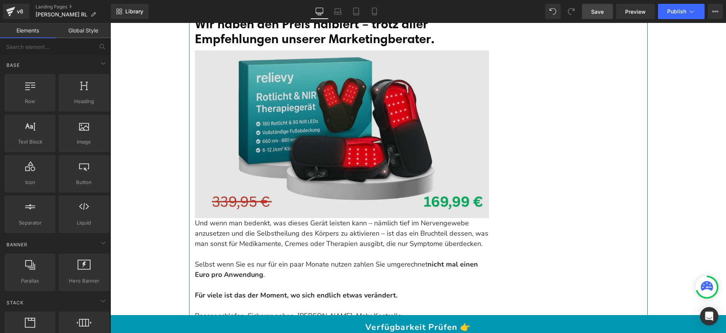
scroll to position [8710, 0]
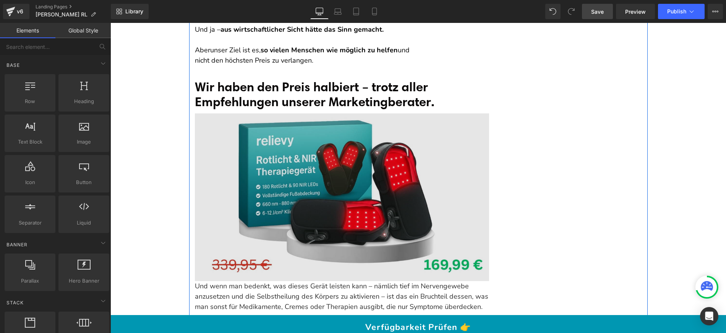
click at [375, 152] on img at bounding box center [342, 198] width 294 height 168
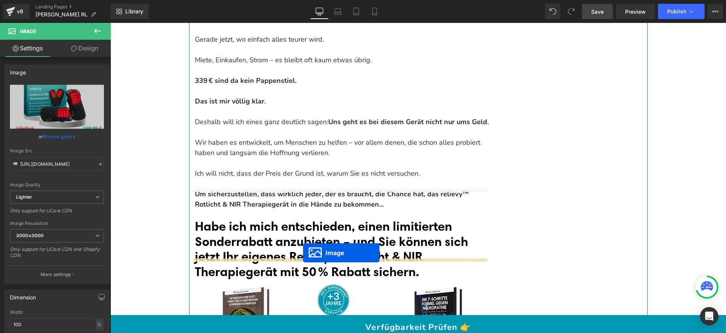
drag, startPoint x: 339, startPoint y: 167, endPoint x: 303, endPoint y: 253, distance: 92.7
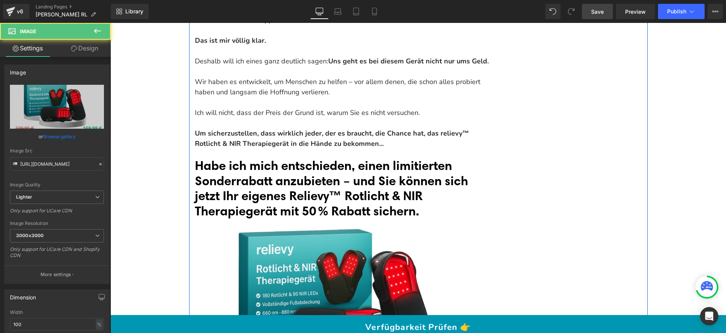
scroll to position [9303, 0]
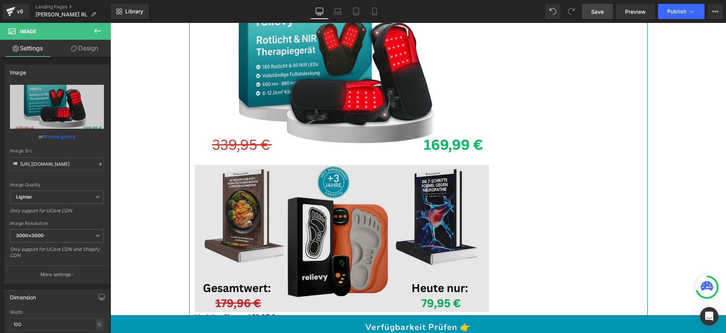
click at [369, 199] on img at bounding box center [342, 238] width 294 height 147
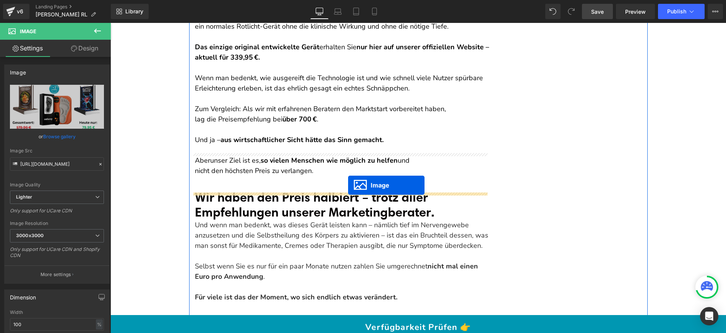
scroll to position [8595, 0]
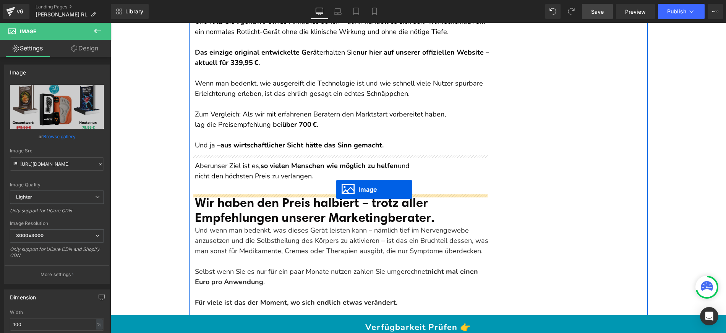
drag, startPoint x: 338, startPoint y: 214, endPoint x: 336, endPoint y: 189, distance: 24.6
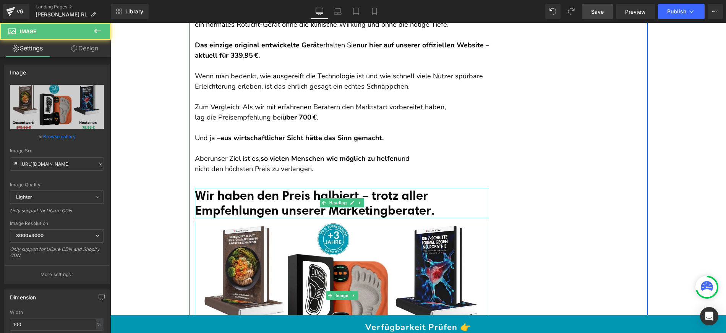
scroll to position [8609, 0]
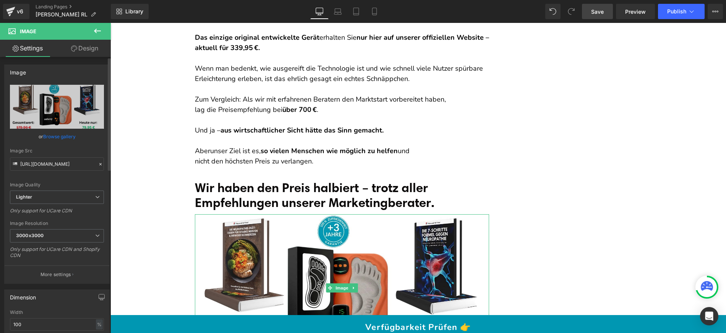
click at [57, 138] on link "Browse gallery" at bounding box center [59, 136] width 32 height 13
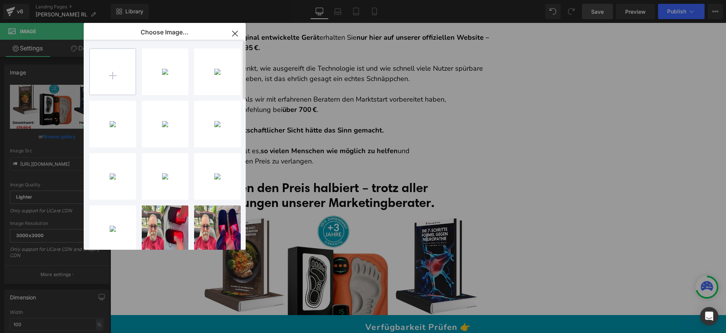
click at [117, 77] on input "file" at bounding box center [113, 72] width 46 height 46
type input "C:\fakepath\nano-banana-no-bg-2025-09-01T05-54-37.jpg"
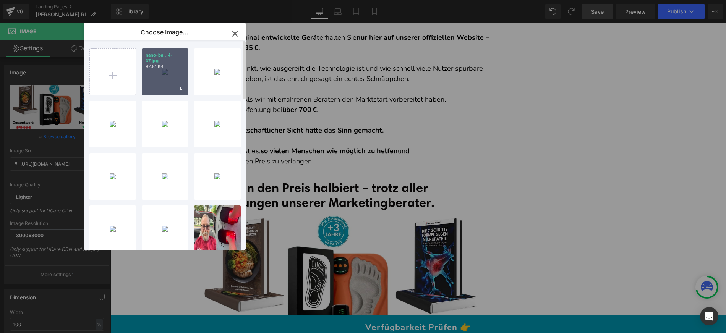
click at [170, 83] on div "nano-ba...4-37.jpg 92.81 KB" at bounding box center [165, 72] width 47 height 47
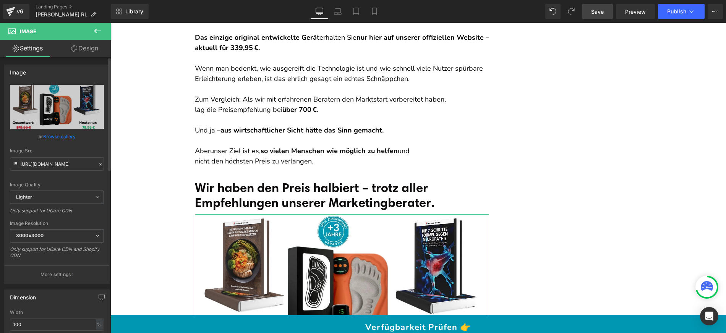
click at [70, 132] on link "Browse gallery" at bounding box center [59, 136] width 32 height 13
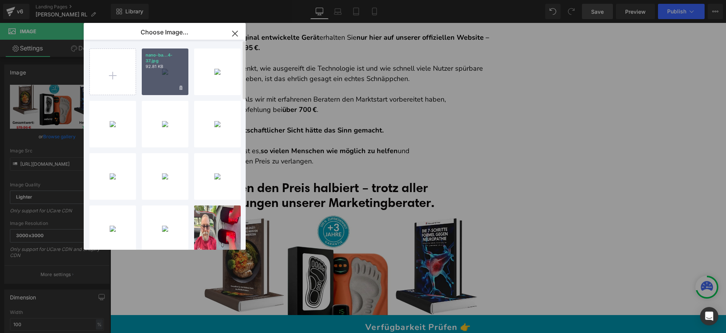
click at [174, 76] on div "nano-ba...4-37.jpg 92.81 KB" at bounding box center [165, 72] width 47 height 47
type input "[URL][DOMAIN_NAME]"
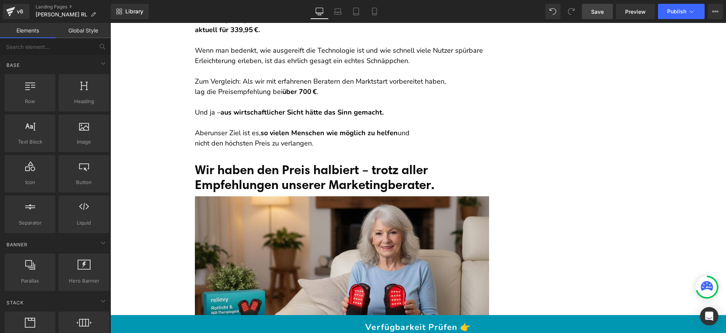
scroll to position [8673, 0]
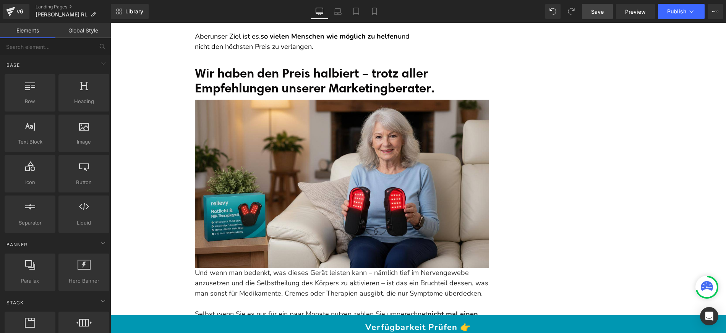
scroll to position [8830, 0]
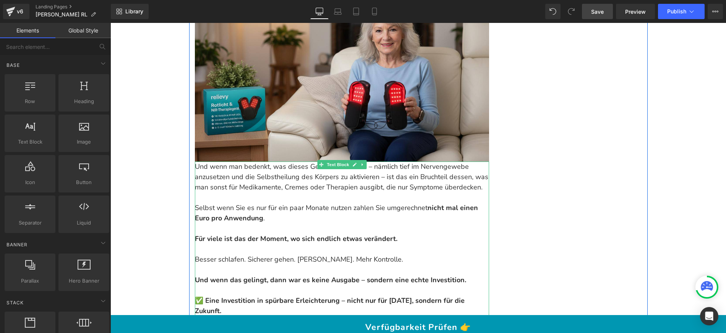
click at [235, 162] on p "Und wenn man bedenkt, was dieses Gerät leisten kann – nämlich tief im Nervengew…" at bounding box center [342, 177] width 294 height 31
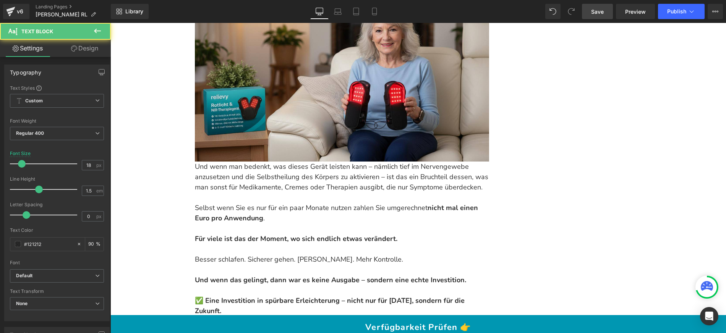
click at [71, 48] on icon at bounding box center [74, 48] width 6 height 6
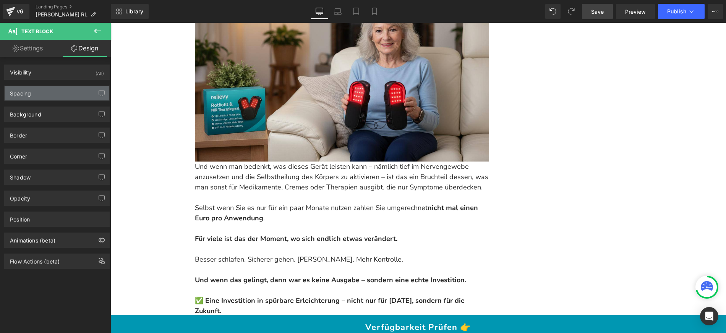
click at [52, 92] on div "Spacing" at bounding box center [57, 93] width 105 height 15
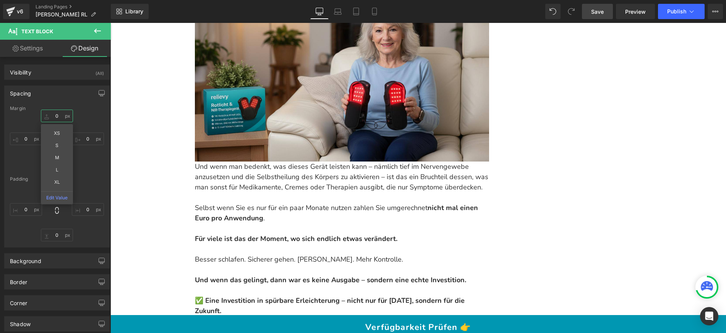
click at [59, 113] on input "0" at bounding box center [57, 116] width 32 height 13
type input "10"
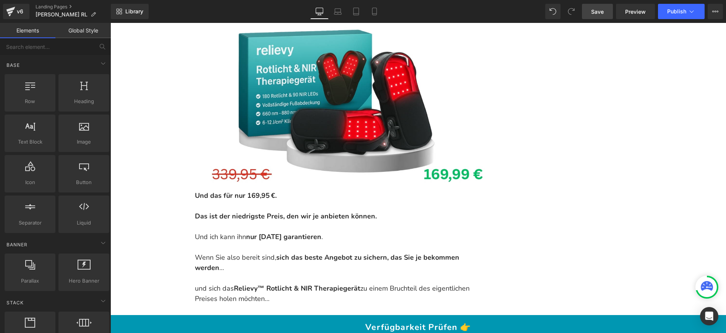
scroll to position [9481, 0]
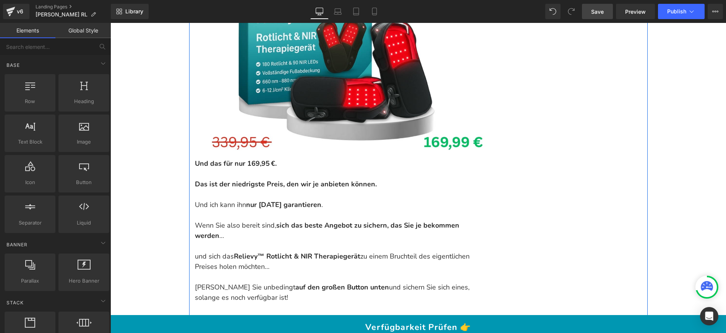
click at [247, 159] on strong "Und das für nur 169,95 €." at bounding box center [236, 163] width 82 height 9
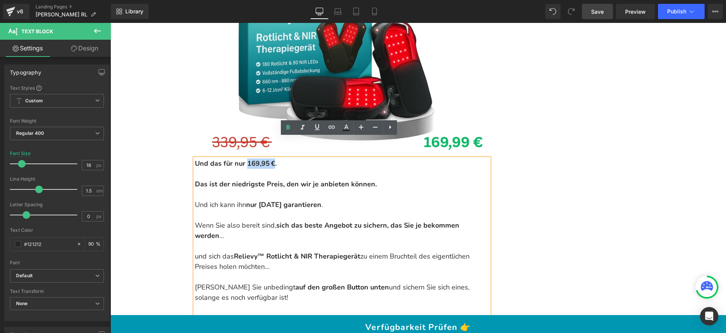
drag, startPoint x: 246, startPoint y: 143, endPoint x: 271, endPoint y: 143, distance: 24.9
click at [271, 159] on strong "Und das für nur 169,95 €." at bounding box center [236, 163] width 82 height 9
click at [342, 128] on icon at bounding box center [346, 127] width 9 height 9
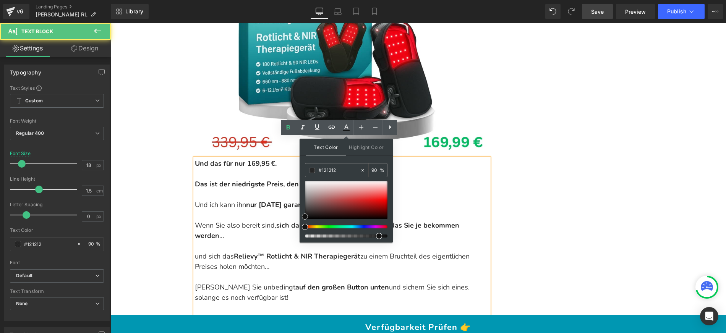
click at [234, 159] on strong "Und das für nur 169,95 €." at bounding box center [236, 163] width 82 height 9
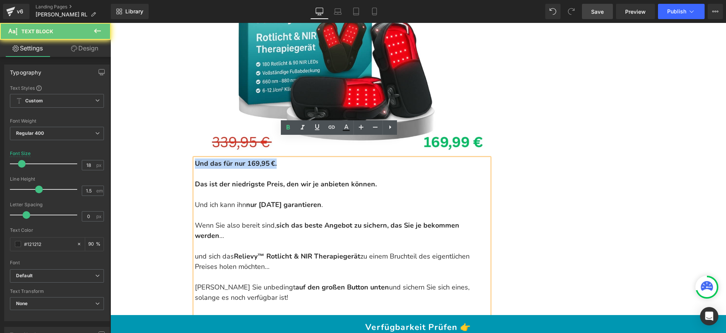
click at [234, 159] on strong "Und das für nur 169,95 €." at bounding box center [236, 163] width 82 height 9
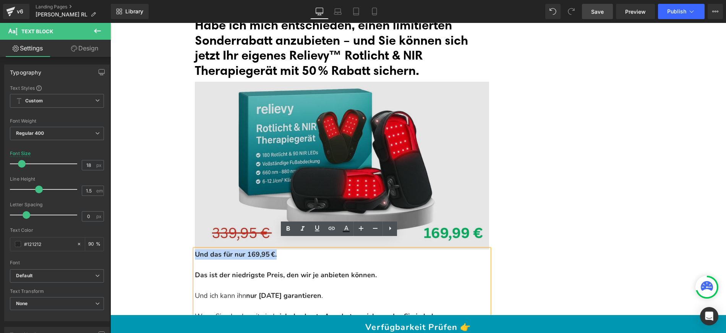
scroll to position [9391, 0]
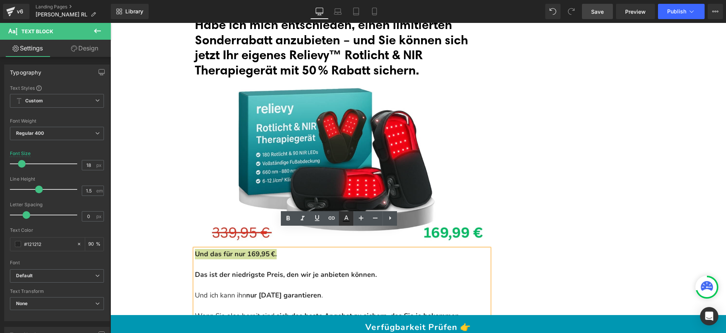
click at [348, 215] on icon at bounding box center [346, 218] width 9 height 9
type input "90"
type input "0"
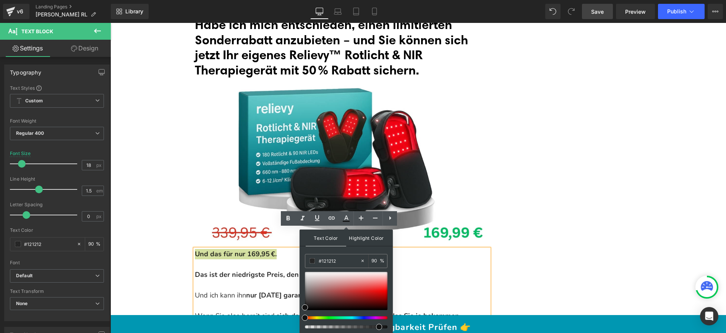
click at [367, 235] on span "Highlight Color" at bounding box center [366, 238] width 41 height 16
type input "#000000"
type input "100"
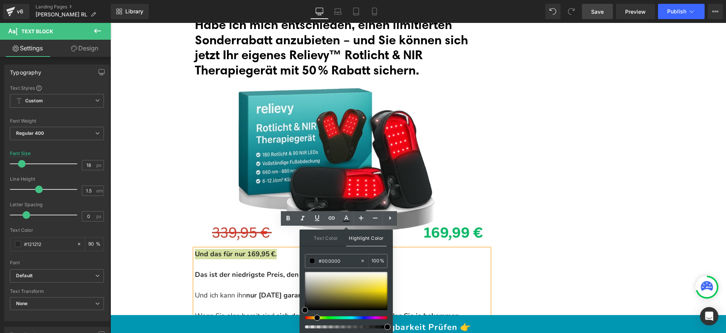
drag, startPoint x: 309, startPoint y: 318, endPoint x: 314, endPoint y: 318, distance: 5.0
click at [314, 318] on div at bounding box center [343, 318] width 83 height 3
type input "#feff14"
drag, startPoint x: 309, startPoint y: 310, endPoint x: 390, endPoint y: 290, distance: 82.7
click at [388, 290] on div at bounding box center [346, 291] width 83 height 38
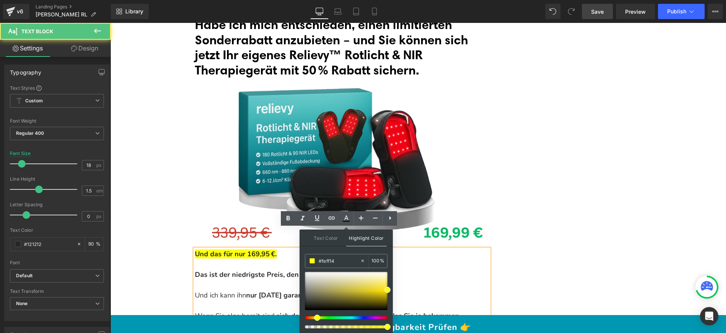
click at [280, 270] on strong "Das ist der niedrigste Preis, den wir je anbieten können." at bounding box center [286, 274] width 182 height 9
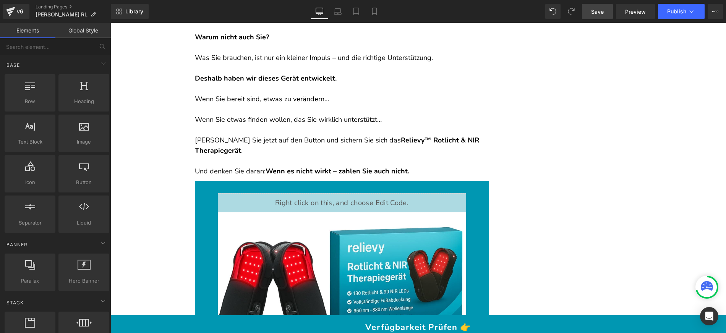
scroll to position [11467, 0]
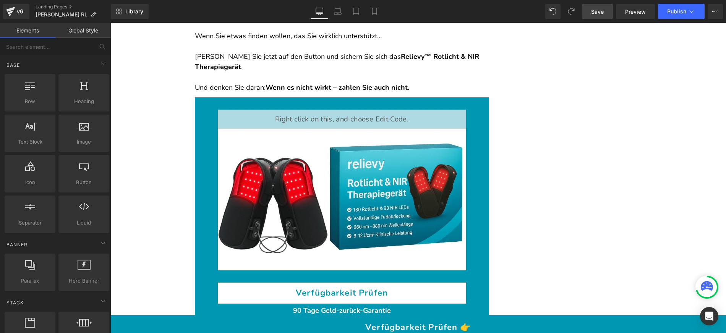
click at [605, 16] on link "Save" at bounding box center [597, 11] width 31 height 15
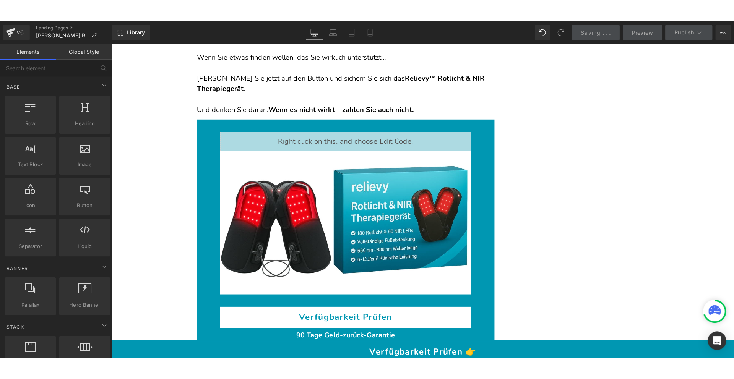
scroll to position [11613, 0]
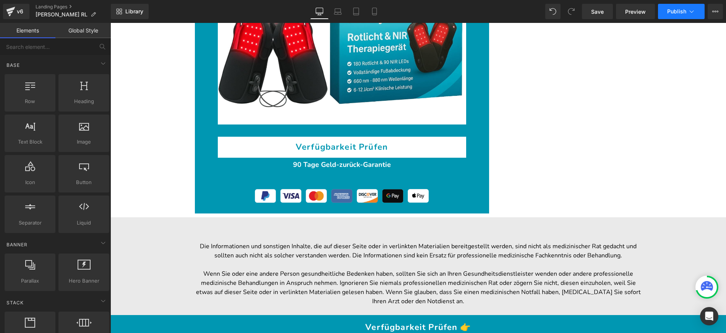
click at [671, 13] on span "Publish" at bounding box center [677, 11] width 19 height 6
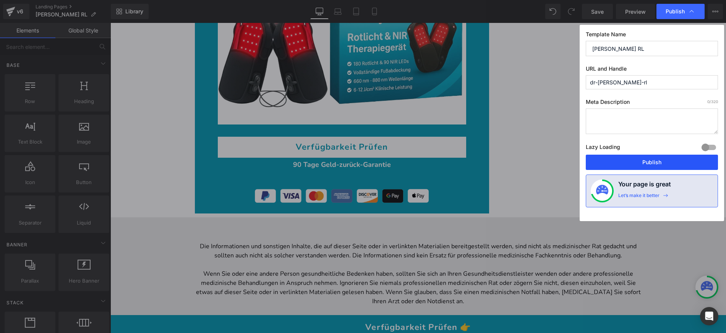
drag, startPoint x: 634, startPoint y: 162, endPoint x: 476, endPoint y: 124, distance: 162.2
click at [634, 162] on button "Publish" at bounding box center [652, 162] width 132 height 15
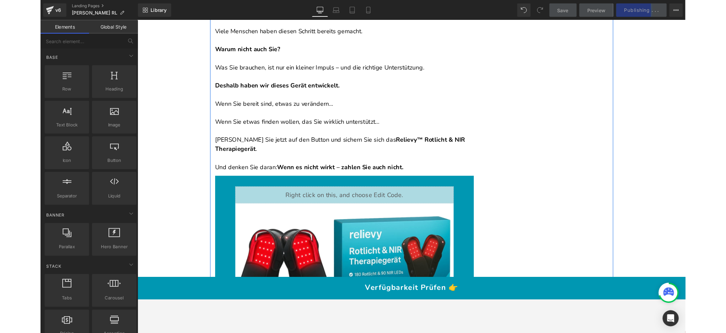
scroll to position [11373, 0]
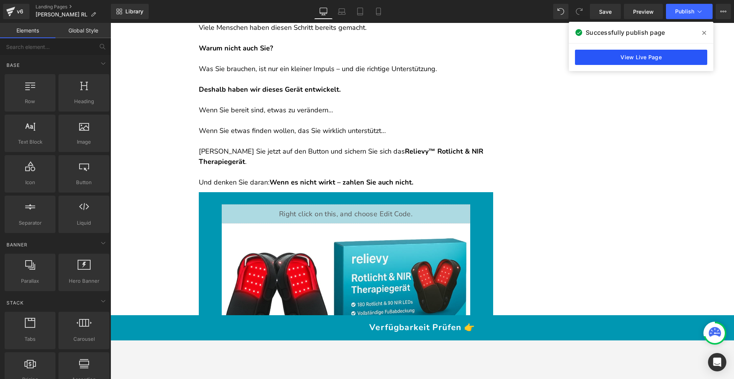
click at [613, 55] on link "View Live Page" at bounding box center [641, 57] width 132 height 15
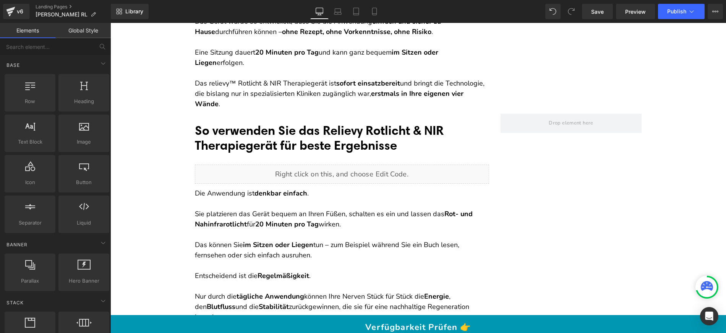
scroll to position [5111, 0]
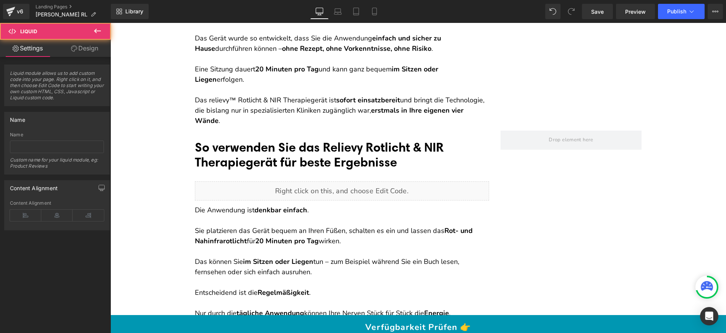
click at [371, 182] on div "Liquid" at bounding box center [342, 191] width 294 height 19
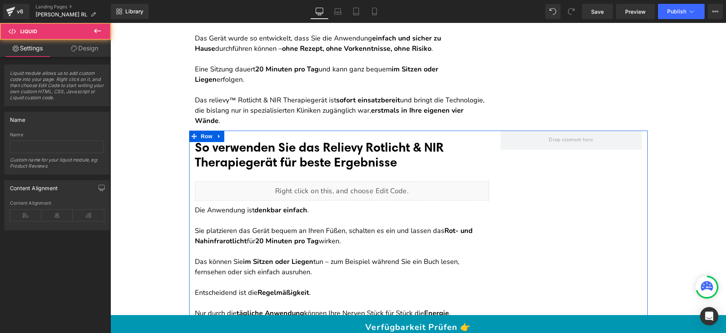
click at [353, 182] on div "Liquid" at bounding box center [342, 191] width 294 height 19
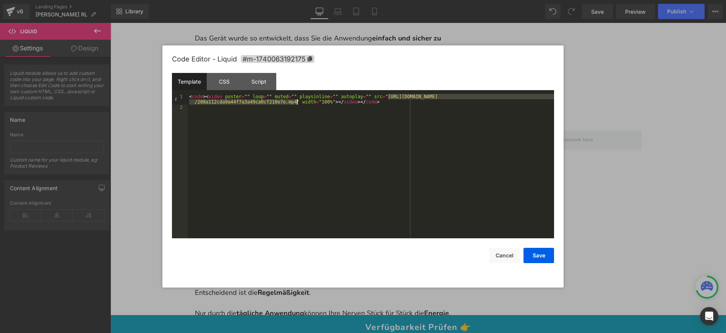
drag, startPoint x: 389, startPoint y: 95, endPoint x: 297, endPoint y: 102, distance: 92.8
click at [297, 102] on div "< code > < video poster = "" loop = "" muted = "" playsinline = "" autoplay = "…" at bounding box center [371, 174] width 367 height 161
click at [533, 255] on button "Save" at bounding box center [539, 255] width 31 height 15
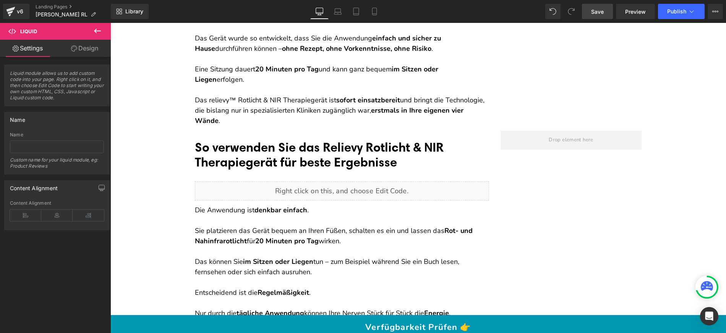
click at [601, 12] on span "Save" at bounding box center [597, 12] width 13 height 8
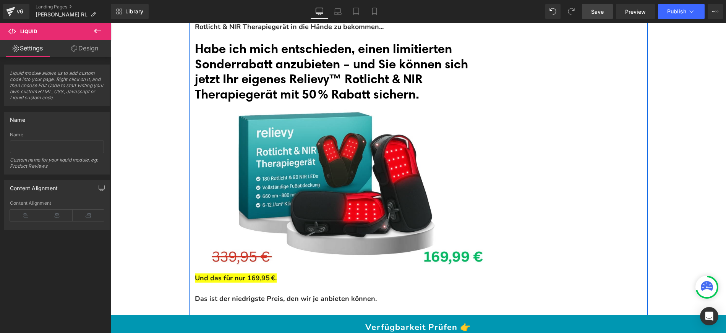
scroll to position [9471, 0]
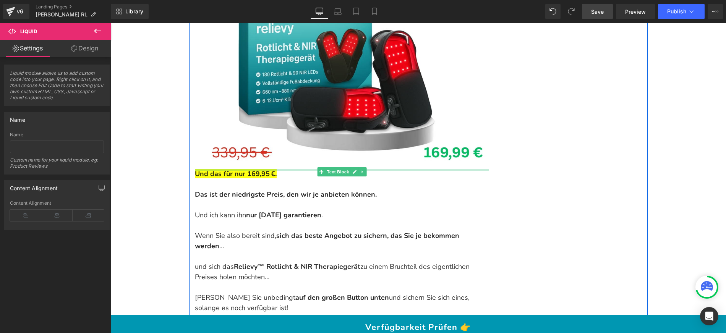
click at [269, 169] on strong "Und das für nur 169,95 €." at bounding box center [236, 173] width 82 height 9
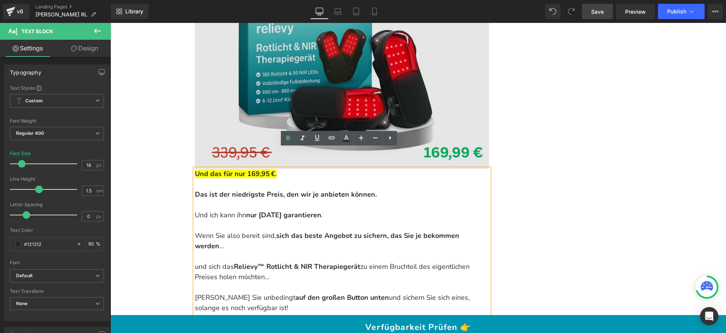
click at [368, 73] on img at bounding box center [342, 85] width 294 height 168
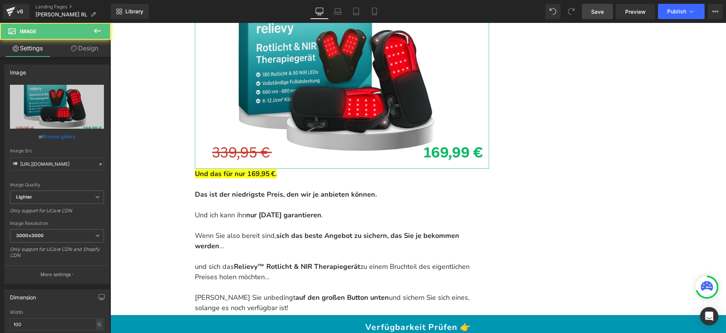
click at [57, 133] on link "Browse gallery" at bounding box center [59, 136] width 32 height 13
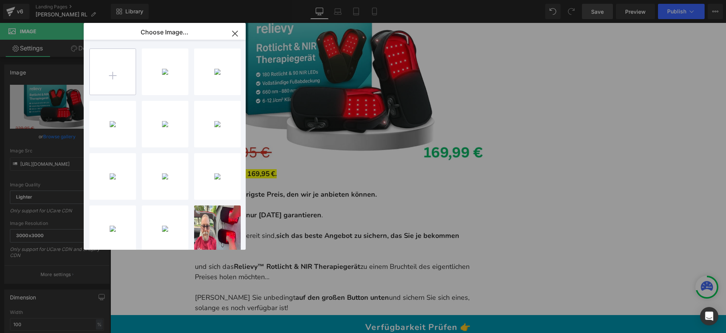
click at [106, 78] on input "file" at bounding box center [113, 72] width 46 height 46
type input "C:\fakepath\Copy of gif (1069 x 690 px) (8).jpg"
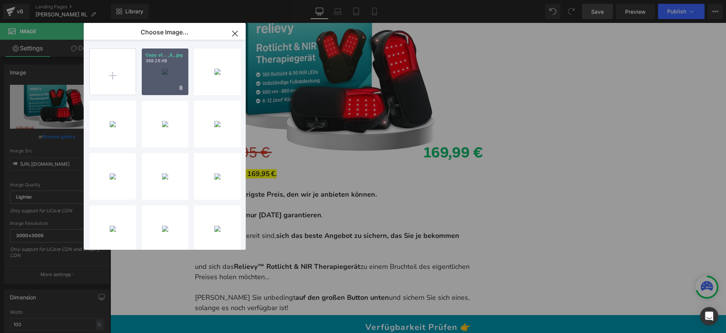
drag, startPoint x: 180, startPoint y: 72, endPoint x: 69, endPoint y: 51, distance: 113.3
click at [180, 72] on div "Copy of... _8_.jpg 388.26 KB" at bounding box center [165, 72] width 47 height 47
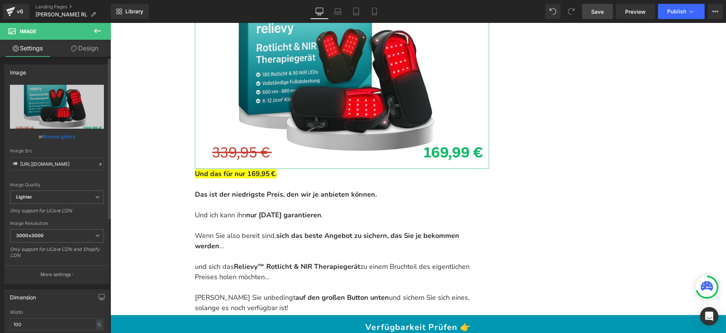
click at [51, 137] on link "Browse gallery" at bounding box center [59, 136] width 32 height 13
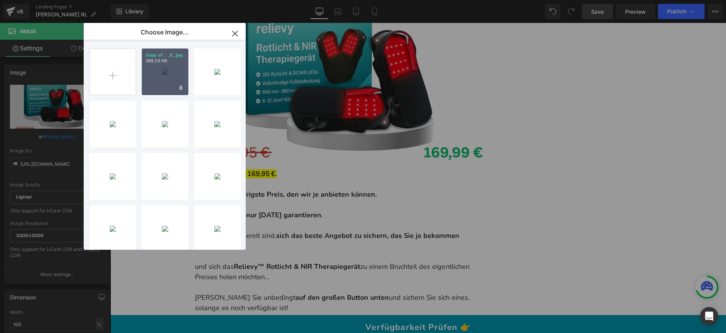
click at [164, 82] on div "Copy of... _8_.jpg 388.26 KB" at bounding box center [165, 72] width 47 height 47
type input "[URL][DOMAIN_NAME]"
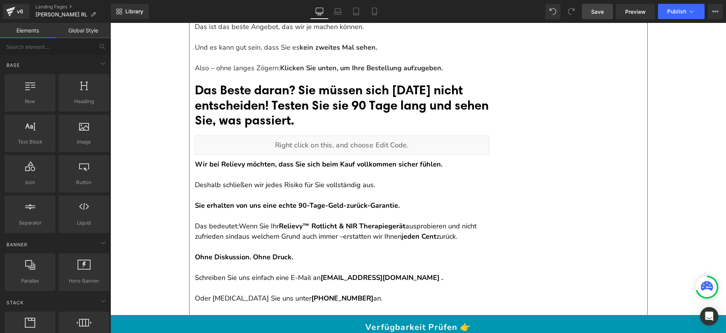
scroll to position [9954, 0]
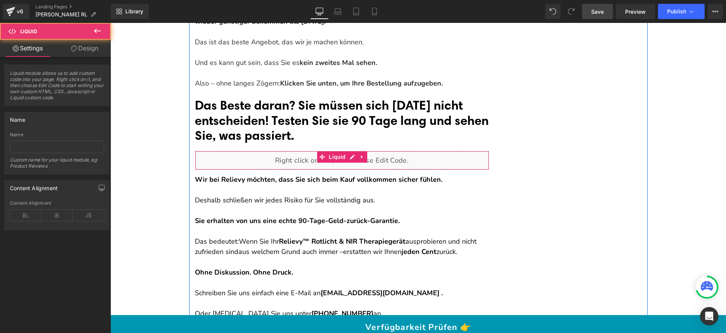
click at [370, 151] on div "Liquid" at bounding box center [342, 160] width 294 height 19
click at [346, 151] on div "Liquid" at bounding box center [342, 160] width 294 height 19
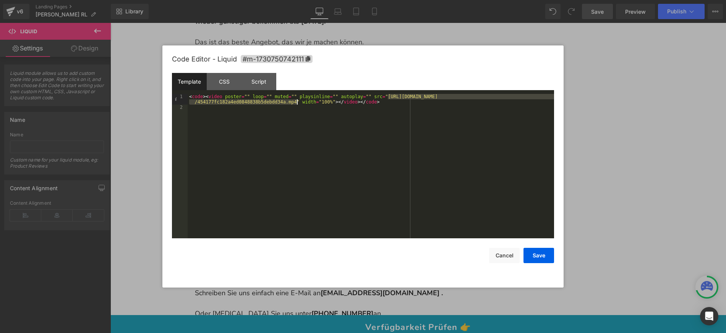
drag, startPoint x: 389, startPoint y: 95, endPoint x: 298, endPoint y: 104, distance: 91.8
click at [298, 104] on div "< code > < video poster = "" loop = "" muted = "" playsinline = "" autoplay = "…" at bounding box center [371, 174] width 367 height 161
click at [541, 255] on button "Save" at bounding box center [539, 255] width 31 height 15
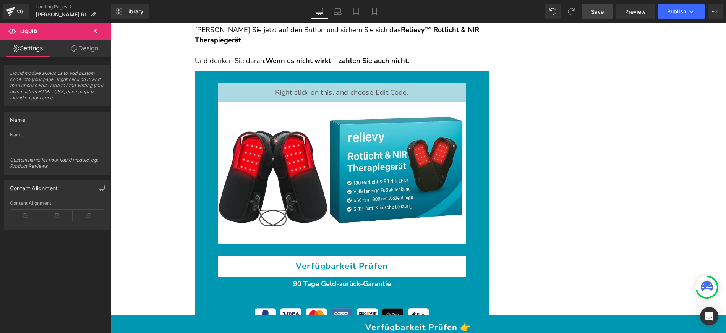
scroll to position [11550, 0]
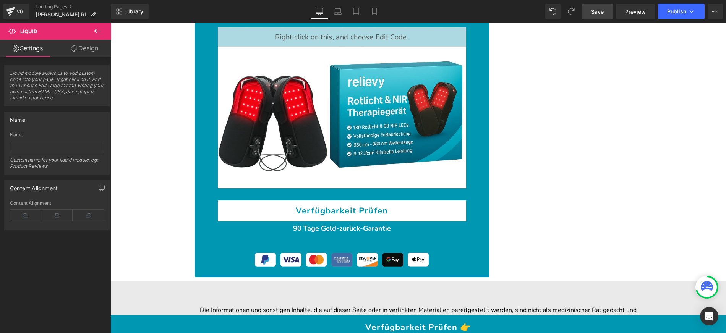
click at [600, 11] on span "Save" at bounding box center [597, 12] width 13 height 8
click at [604, 9] on span "Save" at bounding box center [597, 12] width 13 height 8
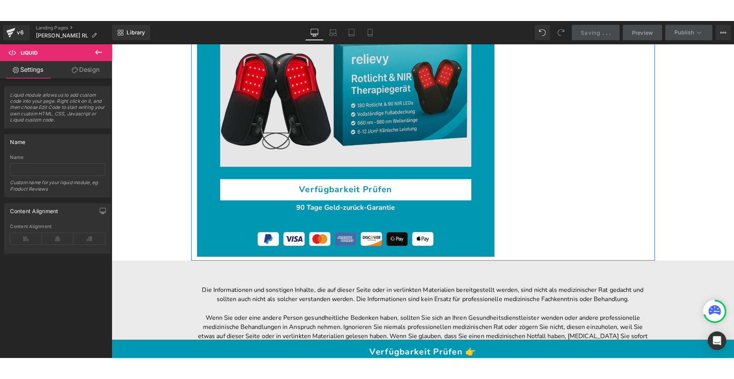
scroll to position [11600, 0]
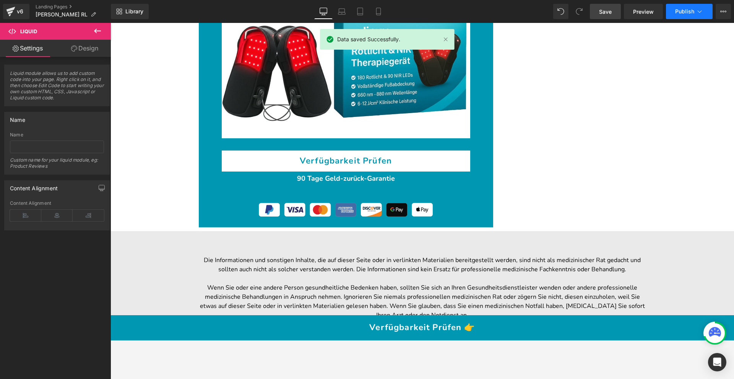
click at [689, 18] on button "Publish" at bounding box center [689, 11] width 47 height 15
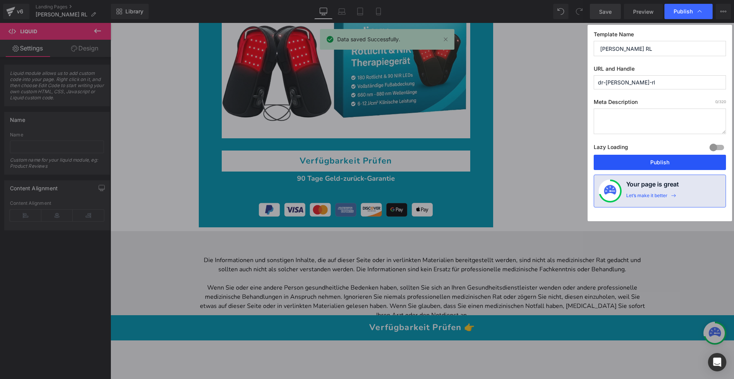
click at [655, 161] on button "Publish" at bounding box center [660, 162] width 132 height 15
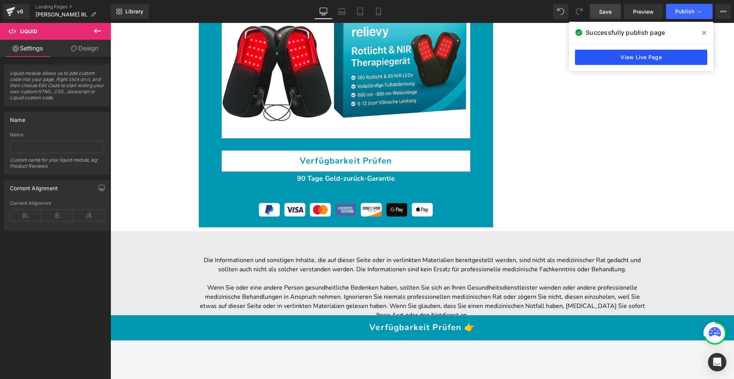
click at [664, 52] on link "View Live Page" at bounding box center [641, 57] width 132 height 15
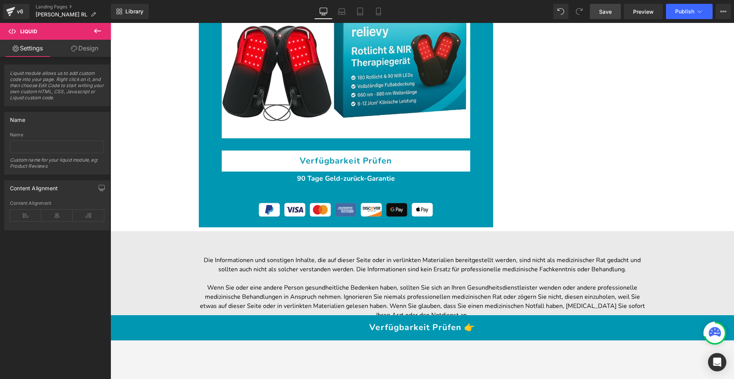
scroll to position [11762, 0]
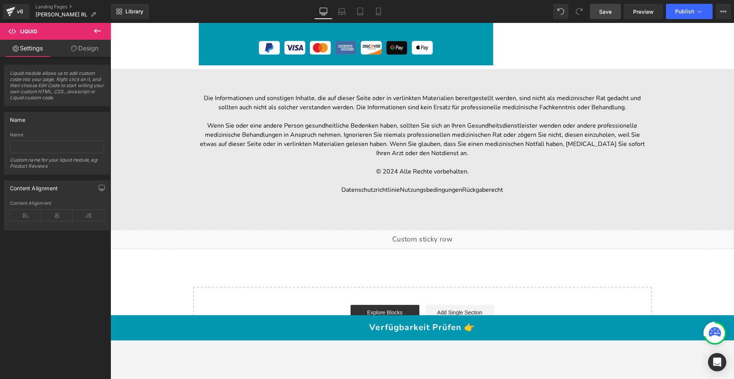
click at [390, 167] on div "© 2024 Alle Rechte vorbehalten." at bounding box center [422, 171] width 447 height 9
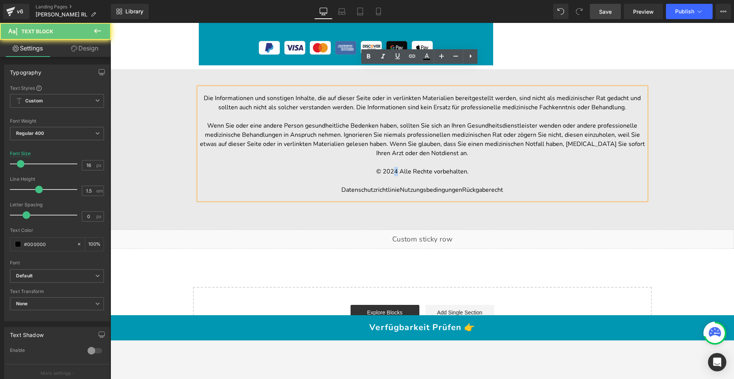
click at [394, 167] on div "© 2024 Alle Rechte vorbehalten." at bounding box center [422, 171] width 447 height 9
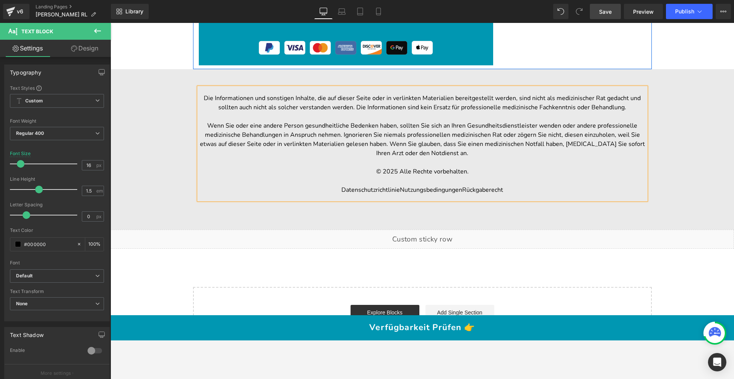
click at [604, 10] on span "Save" at bounding box center [605, 12] width 13 height 8
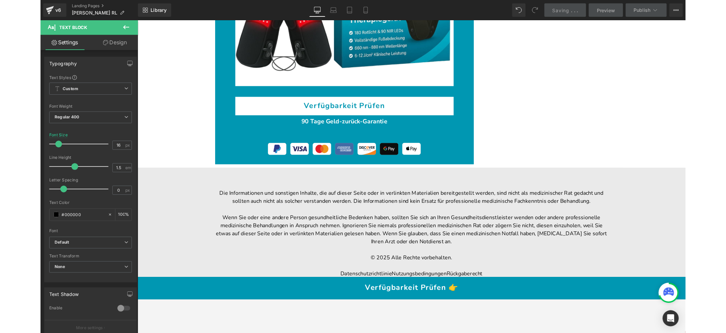
scroll to position [11617, 0]
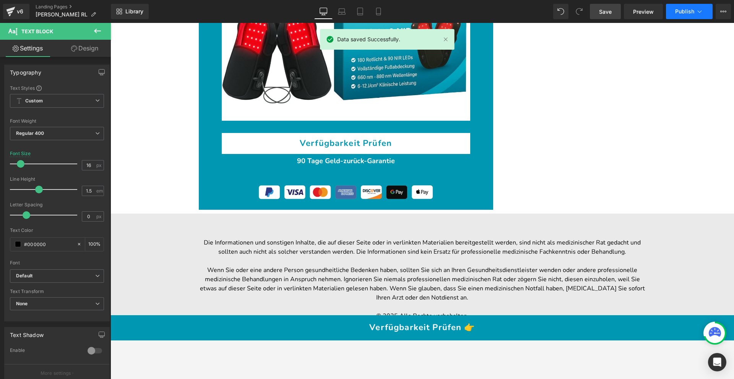
click at [686, 9] on span "Publish" at bounding box center [684, 11] width 19 height 6
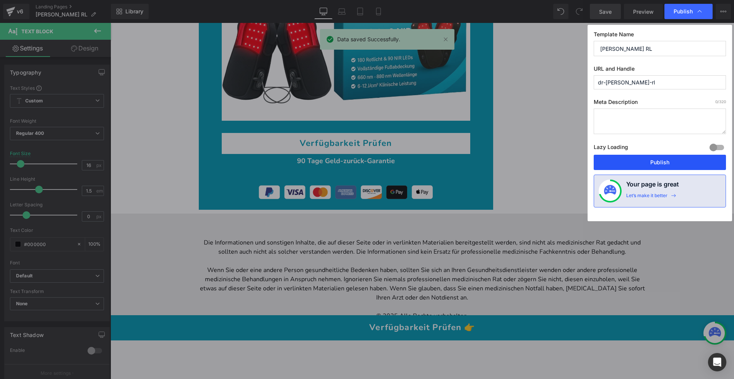
drag, startPoint x: 664, startPoint y: 156, endPoint x: 128, endPoint y: 23, distance: 552.5
click at [664, 156] on button "Publish" at bounding box center [660, 162] width 132 height 15
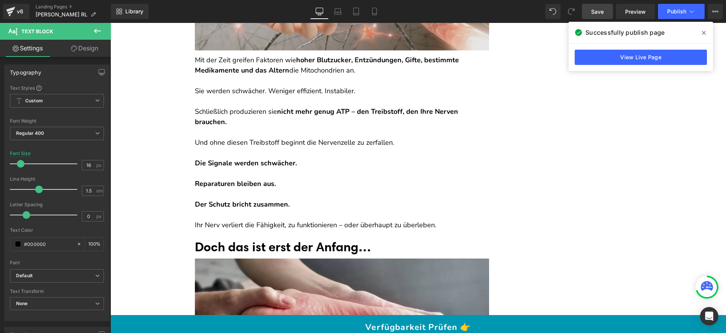
scroll to position [1244, 0]
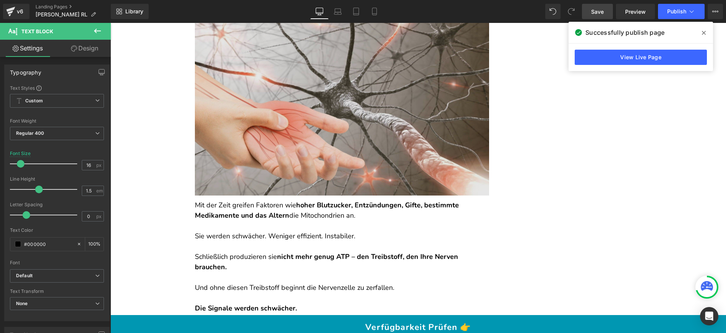
click at [319, 135] on img at bounding box center [342, 100] width 294 height 190
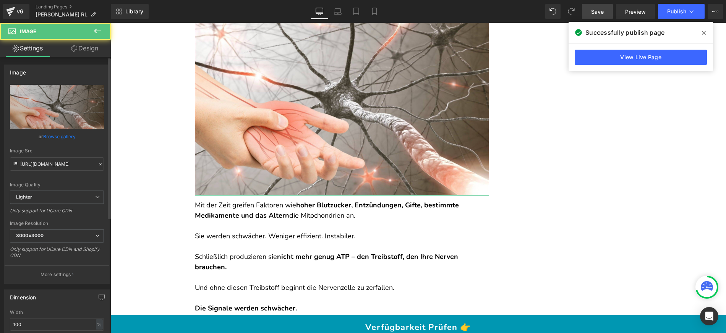
click at [65, 139] on link "Browse gallery" at bounding box center [59, 136] width 32 height 13
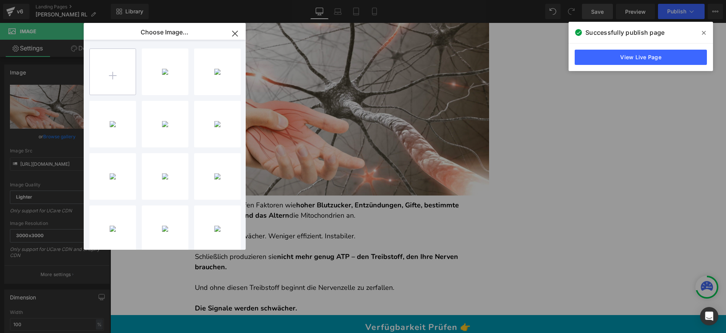
click at [92, 74] on input "file" at bounding box center [113, 72] width 46 height 46
type input "C:\fakepath\ChatGPT Image [DATE], 03_51_38 PM.png"
click at [175, 83] on div "ChatGPT...8 PM.png 2.20 MB" at bounding box center [165, 72] width 47 height 47
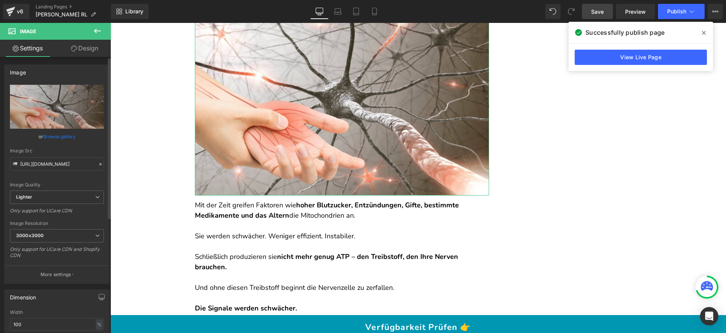
click at [54, 133] on link "Browse gallery" at bounding box center [59, 136] width 32 height 13
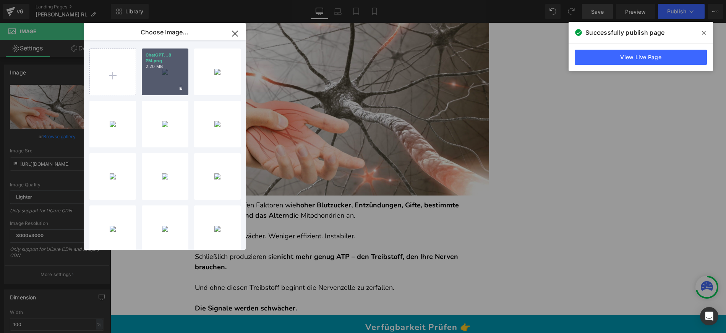
click at [146, 68] on p "2.20 MB" at bounding box center [165, 67] width 39 height 6
type input "[URL][DOMAIN_NAME][DATE]"
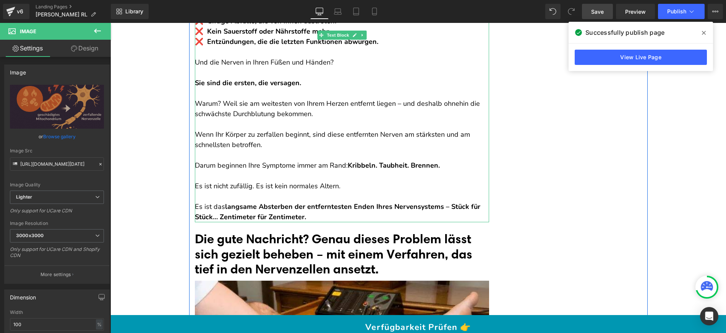
scroll to position [2164, 0]
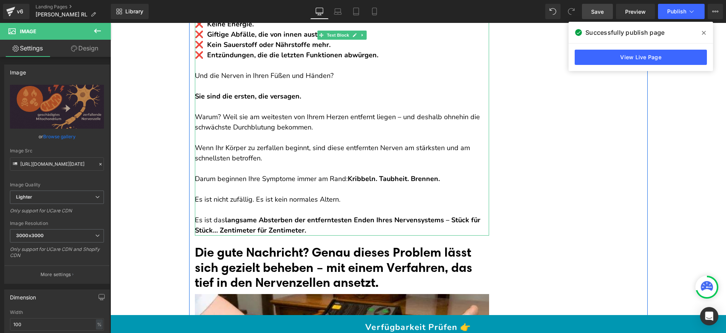
click at [279, 143] on p at bounding box center [342, 138] width 294 height 10
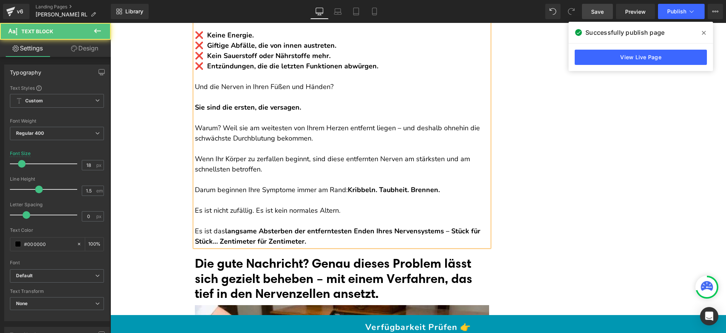
scroll to position [2138, 0]
click at [315, 243] on p "Es ist das langsame Absterben der entferntesten Enden Ihres Nervensystems – Stü…" at bounding box center [342, 237] width 294 height 21
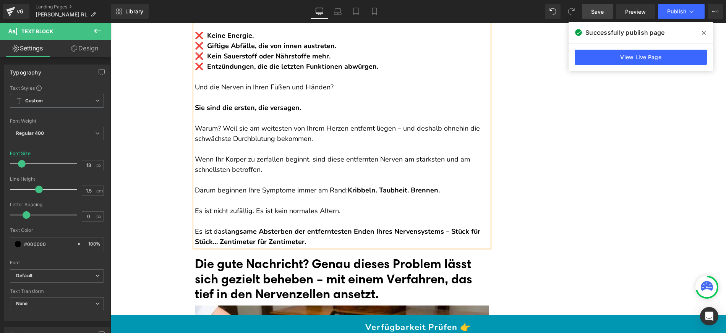
click at [241, 140] on p "Warum? Weil sie am weitesten von Ihrem Herzen entfernt liegen – und deshalb ohn…" at bounding box center [342, 133] width 294 height 21
click at [195, 91] on p "Und die Nerven in Ihren Füßen und Händen?" at bounding box center [342, 87] width 294 height 10
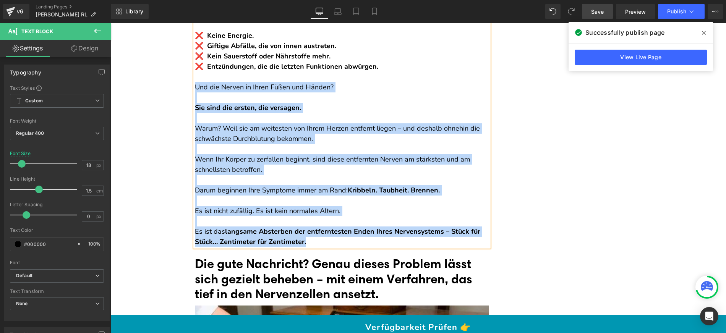
drag, startPoint x: 193, startPoint y: 92, endPoint x: 369, endPoint y: 245, distance: 233.3
copy div "Und die Nerven in Ihren Füßen und Händen? Sie sind die ersten, die versagen. Wa…"
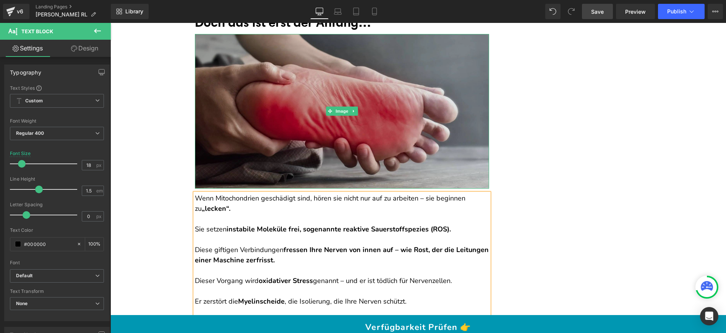
scroll to position [1580, 0]
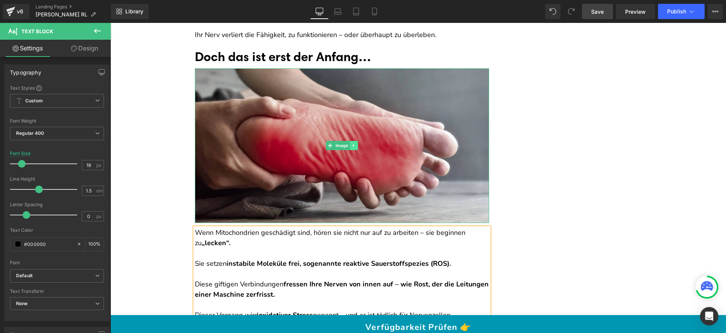
click at [352, 143] on icon at bounding box center [354, 145] width 4 height 5
click at [349, 144] on icon at bounding box center [350, 146] width 4 height 4
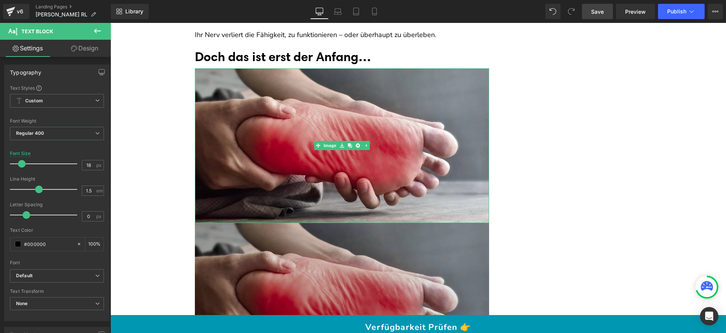
click at [338, 254] on img at bounding box center [342, 300] width 294 height 155
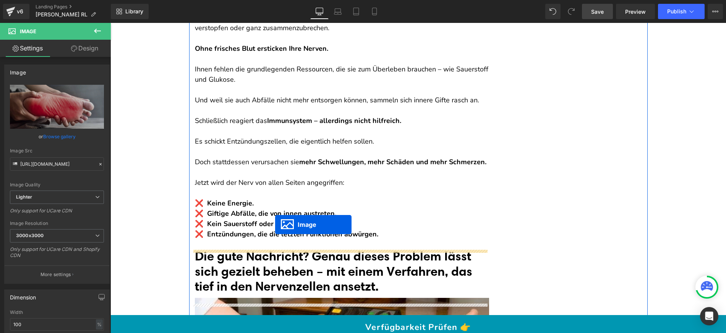
drag, startPoint x: 335, startPoint y: 283, endPoint x: 274, endPoint y: 233, distance: 78.0
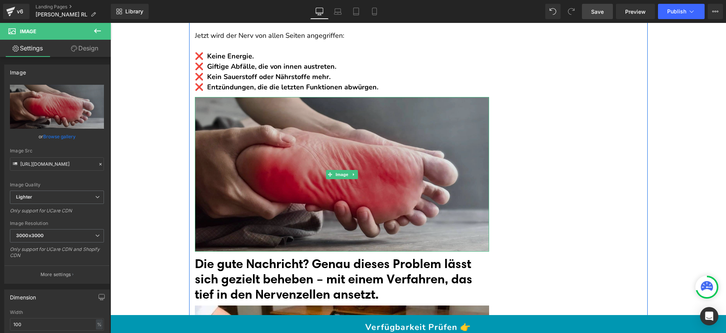
scroll to position [1861, 0]
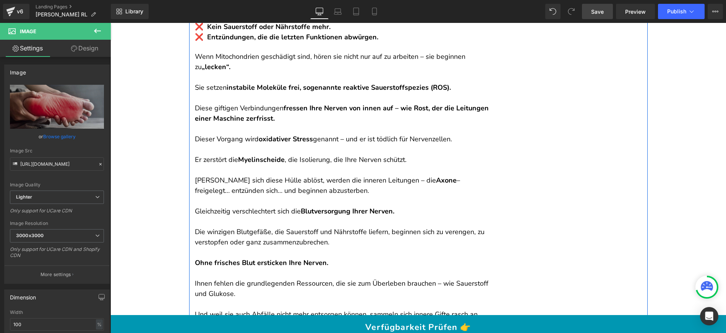
click at [278, 201] on p at bounding box center [342, 201] width 294 height 10
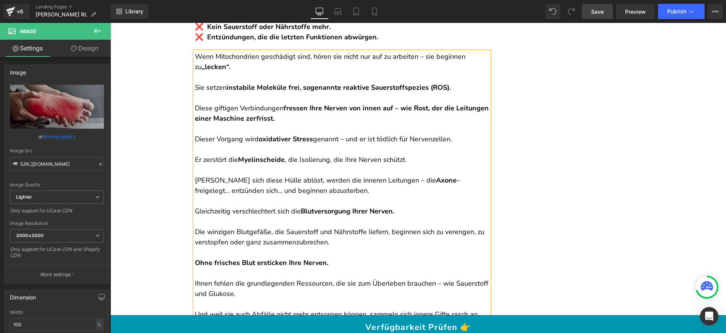
scroll to position [2172, 0]
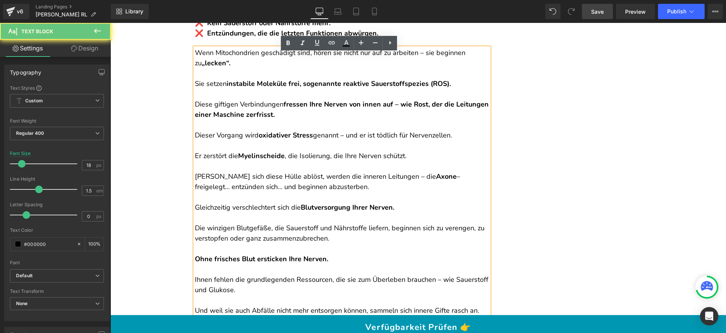
click at [198, 84] on p "Sie setzen instabile Moleküle frei, sogenannte reaktive Sauerstoffspezies (ROS)." at bounding box center [342, 84] width 294 height 10
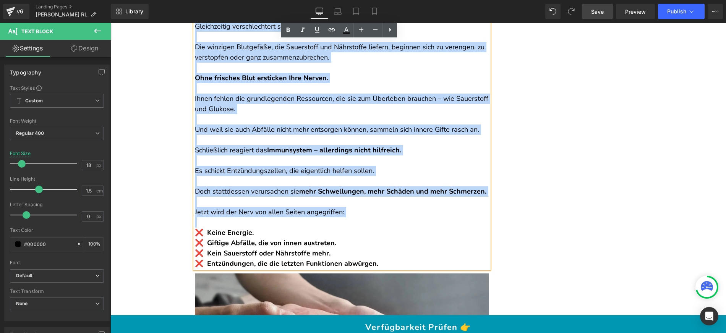
scroll to position [2362, 0]
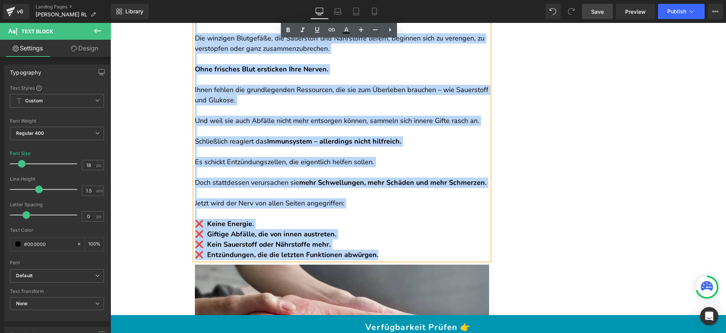
drag, startPoint x: 192, startPoint y: 57, endPoint x: 392, endPoint y: 270, distance: 292.4
click at [392, 260] on div "Wenn Mitochondrien geschädigt sind, hören sie nicht nur auf zu arbeiten – sie b…" at bounding box center [342, 59] width 294 height 403
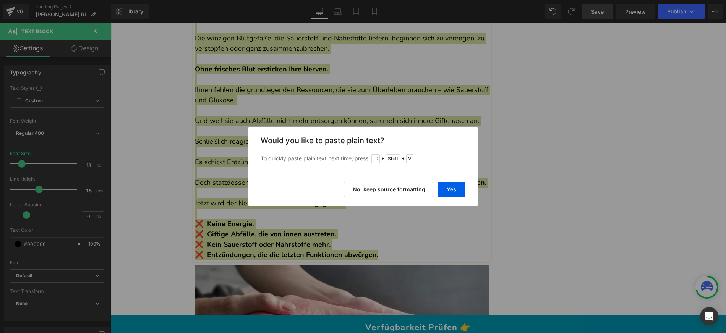
click at [385, 190] on button "No, keep source formatting" at bounding box center [389, 189] width 91 height 15
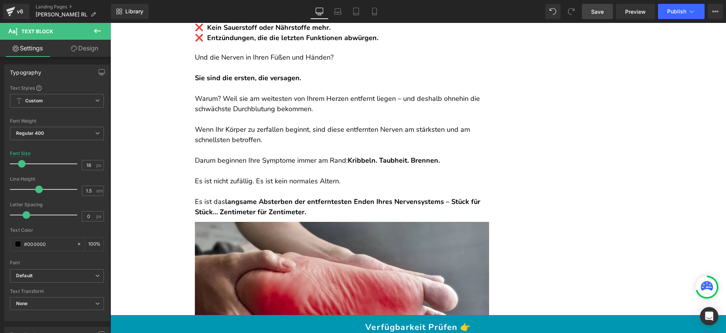
scroll to position [2148, 0]
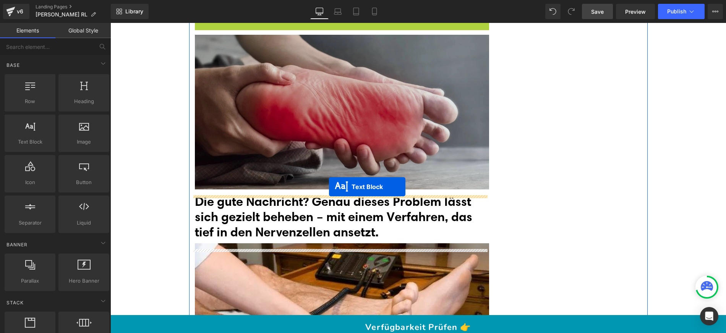
drag, startPoint x: 341, startPoint y: 163, endPoint x: 329, endPoint y: 187, distance: 26.3
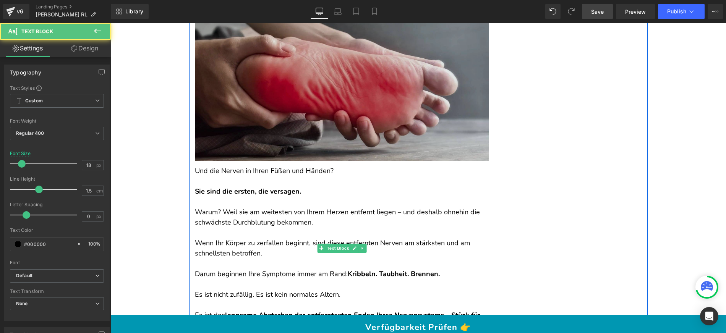
scroll to position [2180, 0]
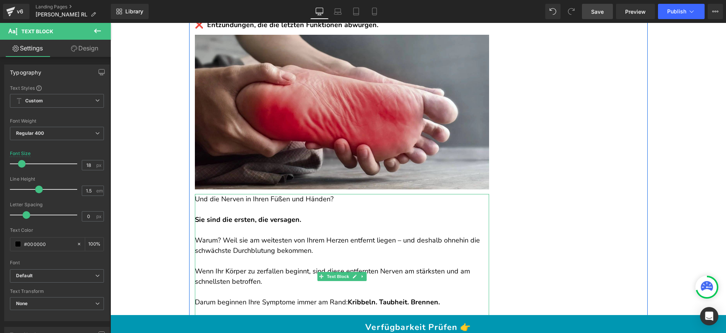
click at [288, 205] on p "Und die Nerven in Ihren Füßen und Händen?" at bounding box center [342, 199] width 294 height 10
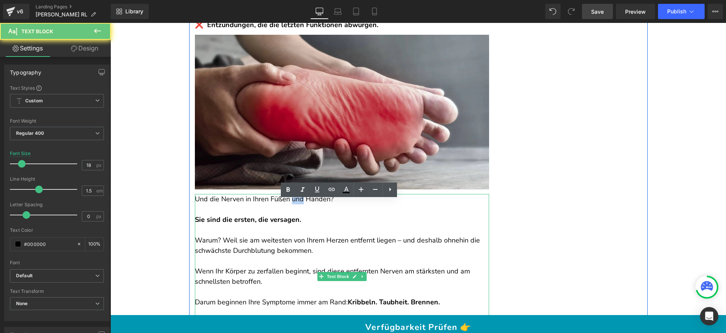
click at [288, 205] on p "Und die Nerven in Ihren Füßen und Händen?" at bounding box center [342, 199] width 294 height 10
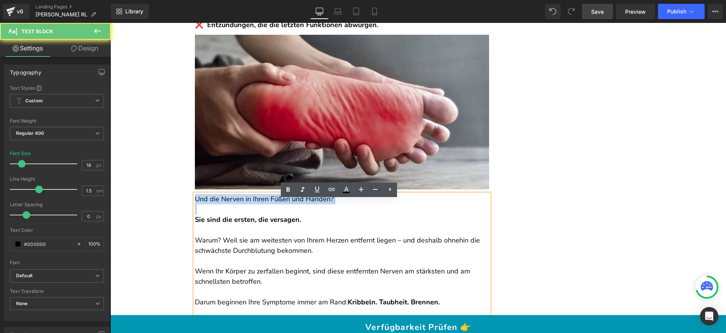
click at [288, 205] on p "Und die Nerven in Ihren Füßen und Händen?" at bounding box center [342, 199] width 294 height 10
copy p "Und die Nerven in Ihren Füßen und Händen?"
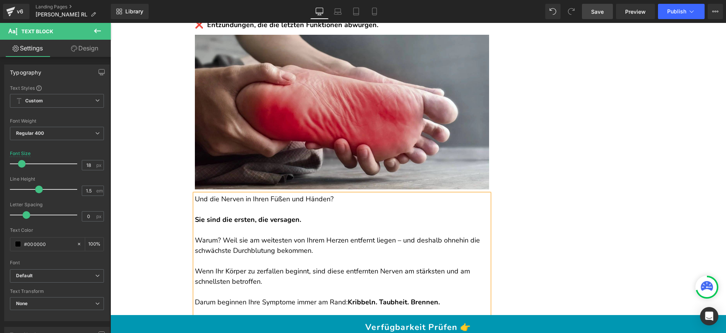
scroll to position [2170, 0]
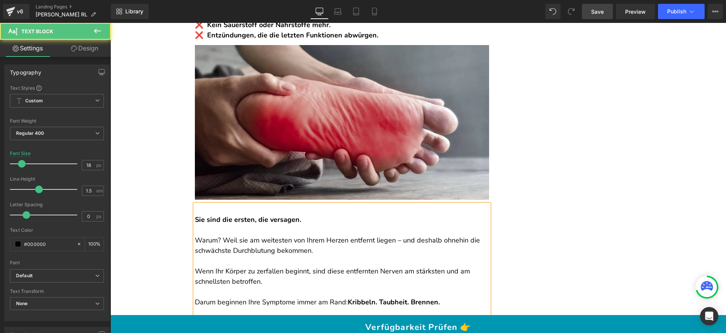
click at [195, 224] on strong "Sie sind die ersten, die versagen." at bounding box center [248, 219] width 106 height 9
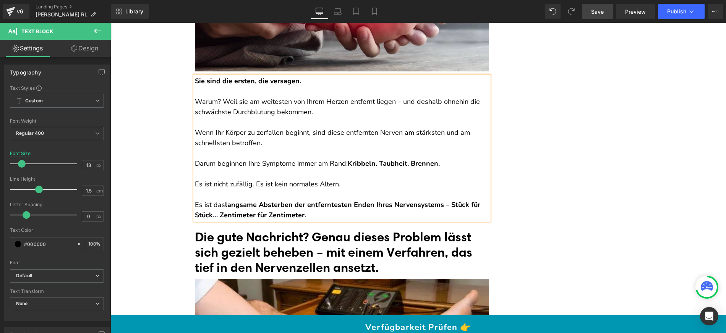
scroll to position [2353, 0]
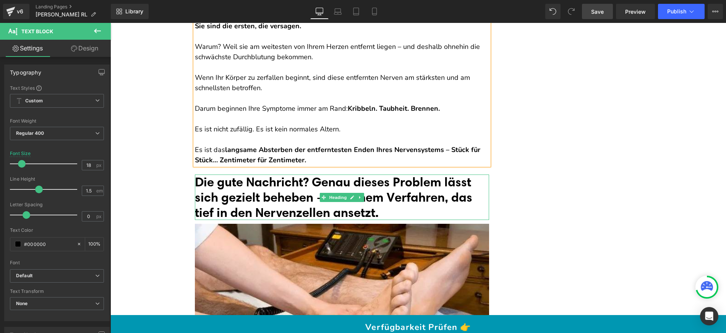
click at [359, 190] on font "Die gute Nachricht? Genau dieses Problem lässt sich gezielt beheben – mit einem…" at bounding box center [334, 196] width 278 height 45
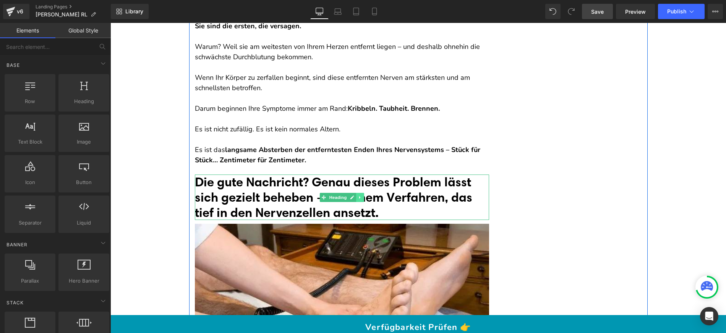
click at [358, 200] on icon at bounding box center [360, 197] width 4 height 5
click at [352, 202] on link at bounding box center [356, 197] width 8 height 9
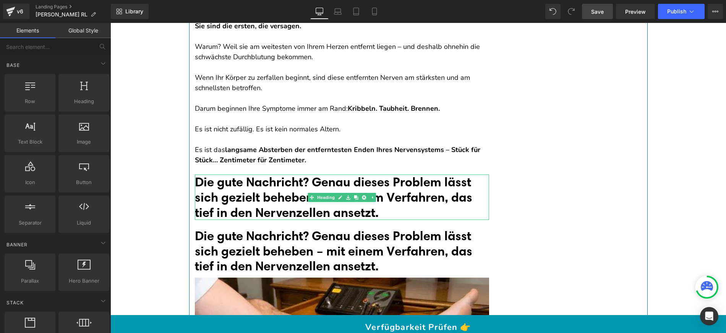
click at [297, 195] on font "Die gute Nachricht? Genau dieses Problem lässt sich gezielt beheben – mit einem…" at bounding box center [334, 196] width 278 height 45
paste div
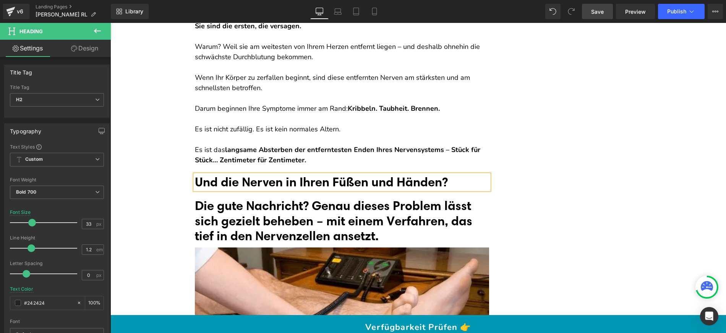
click at [196, 189] on font "Und die Nerven in Ihren Füßen und Händen?" at bounding box center [321, 181] width 253 height 15
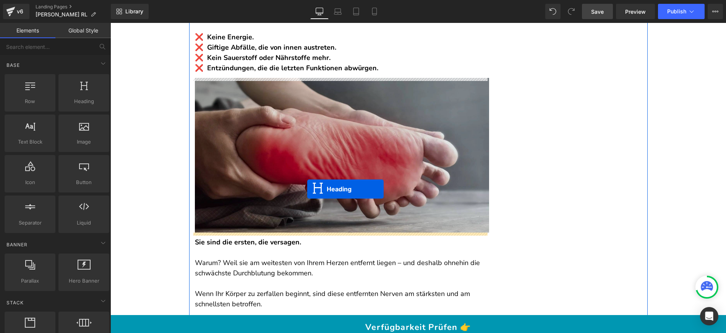
scroll to position [2132, 0]
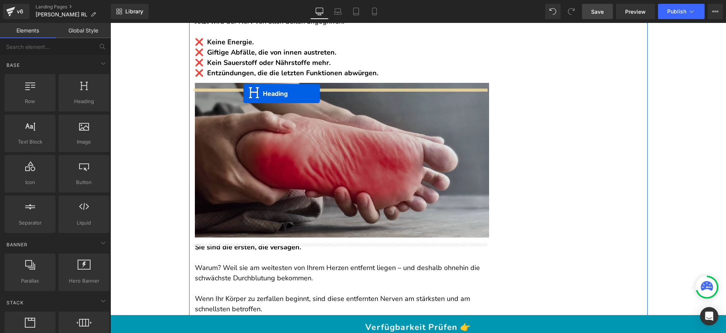
drag, startPoint x: 327, startPoint y: 188, endPoint x: 244, endPoint y: 94, distance: 126.2
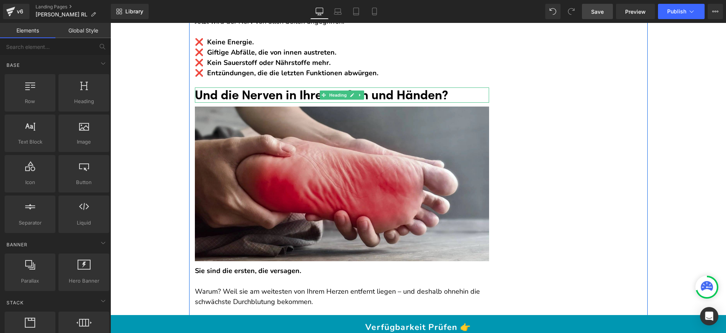
click at [461, 96] on h2 "Und die Nerven in Ihren Füßen und Händen?" at bounding box center [342, 95] width 294 height 15
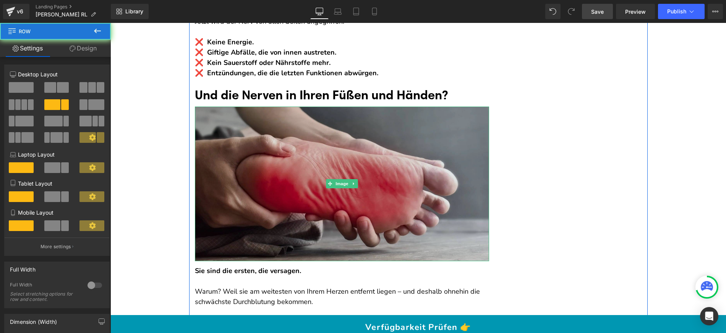
click at [377, 159] on img at bounding box center [342, 184] width 294 height 155
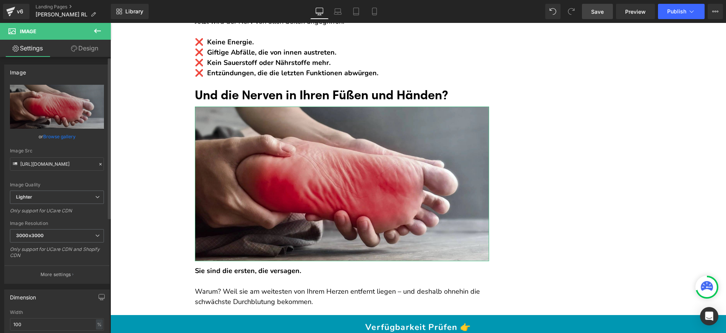
click at [43, 130] on div "Image Quality Lighter Lightest Lighter Lighter Lightest Only support for UCare …" at bounding box center [57, 138] width 94 height 106
click at [52, 135] on link "Browse gallery" at bounding box center [59, 136] width 32 height 13
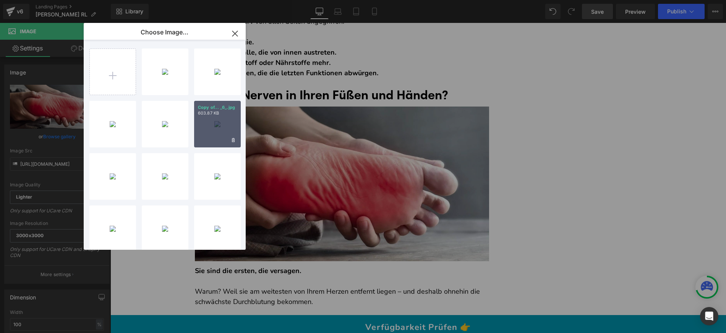
click at [206, 127] on div "Copy of... _6_.jpg 603.87 KB" at bounding box center [217, 124] width 47 height 47
type input "[URL][DOMAIN_NAME]"
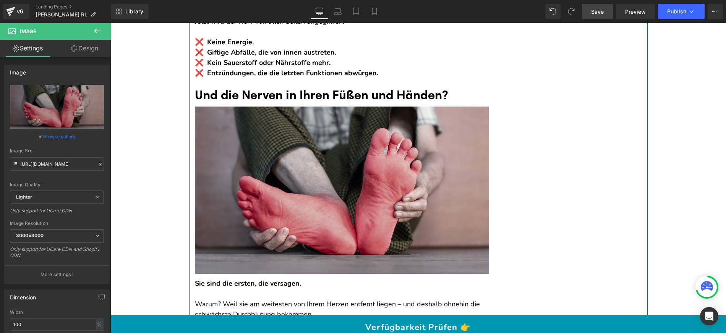
click at [328, 99] on span "Heading" at bounding box center [338, 95] width 21 height 9
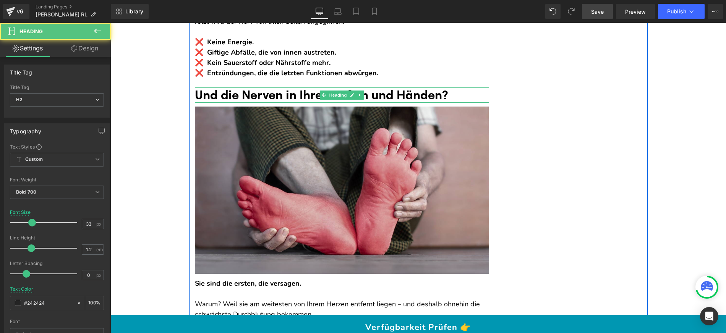
click at [389, 97] on font "Und die Nerven in Ihren Füßen und Händen?" at bounding box center [321, 94] width 253 height 15
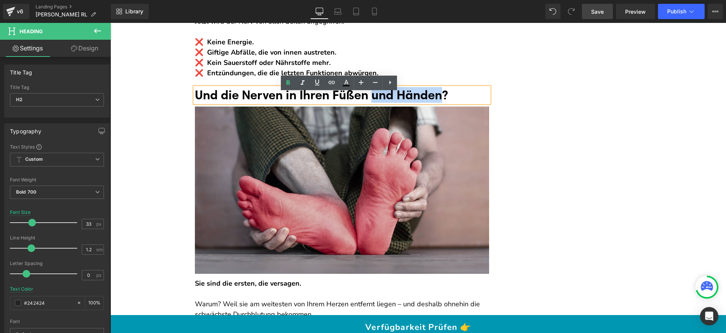
drag, startPoint x: 379, startPoint y: 99, endPoint x: 451, endPoint y: 98, distance: 71.9
click at [448, 98] on font "Und die Nerven in Ihren Füßen und Händen?" at bounding box center [321, 94] width 253 height 15
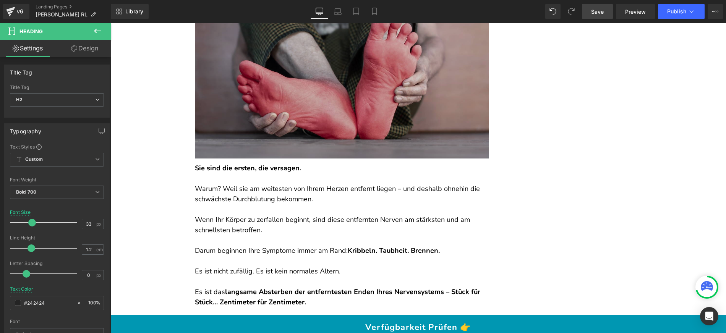
scroll to position [2266, 0]
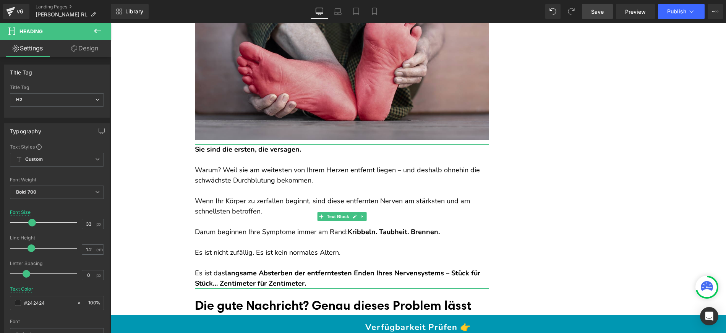
click at [235, 185] on p "Warum? Weil sie am weitesten von Ihrem Herzen entfernt liegen – und deshalb ohn…" at bounding box center [342, 175] width 294 height 21
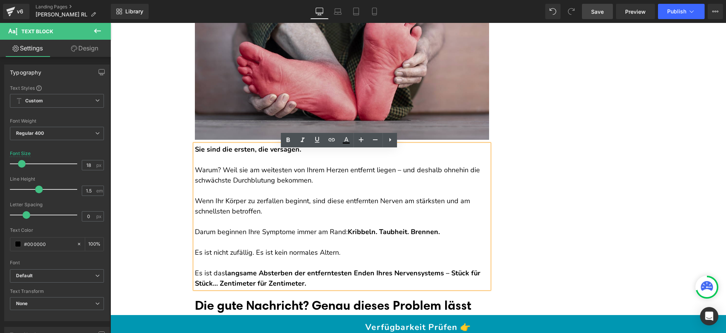
click at [219, 175] on p "Warum? Weil sie am weitesten von Ihrem Herzen entfernt liegen – und deshalb ohn…" at bounding box center [342, 175] width 294 height 21
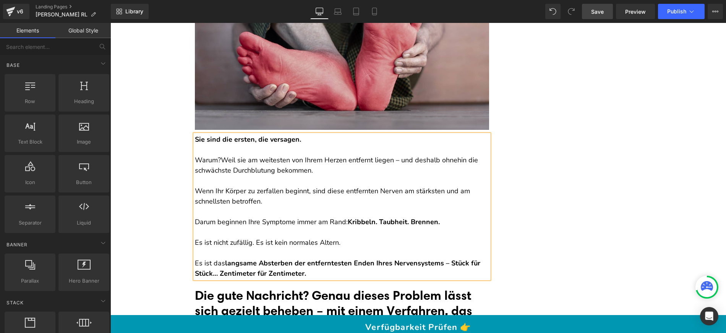
scroll to position [2281, 0]
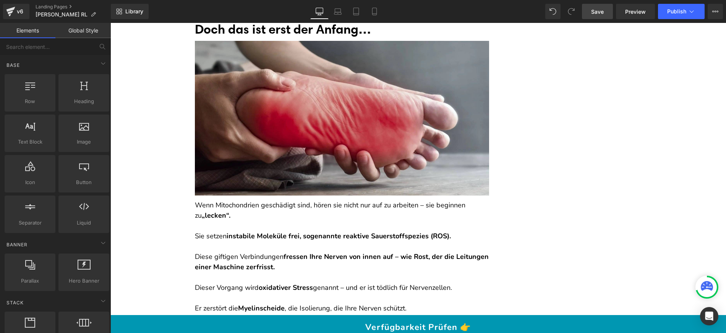
scroll to position [1516, 0]
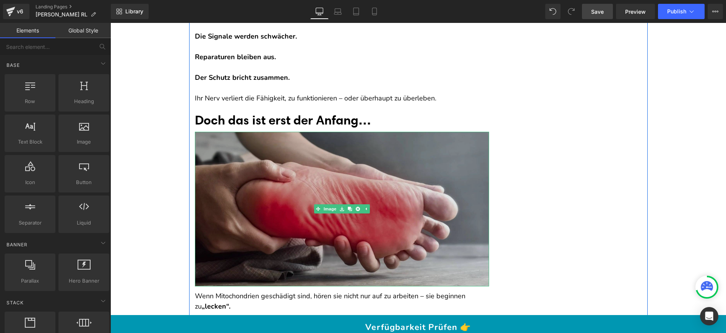
click at [324, 167] on img at bounding box center [342, 209] width 294 height 155
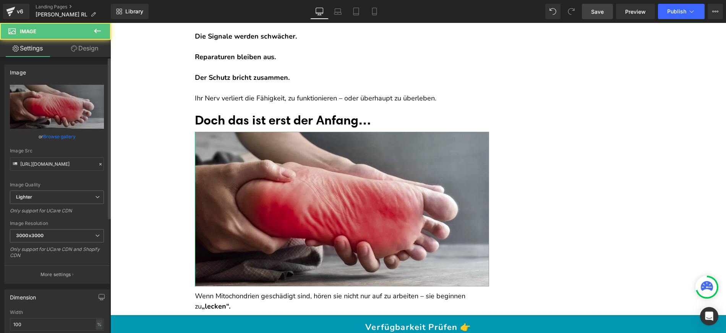
click at [66, 135] on link "Browse gallery" at bounding box center [59, 136] width 32 height 13
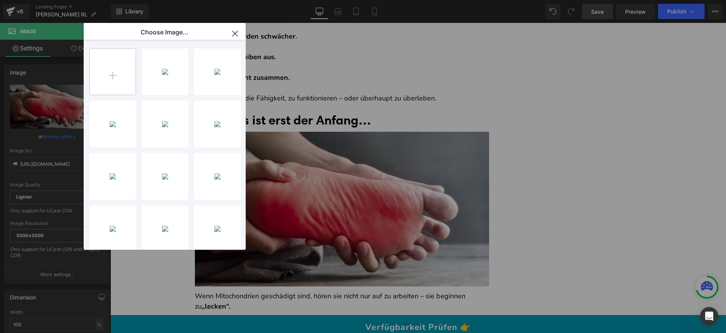
click at [108, 75] on input "file" at bounding box center [113, 72] width 46 height 46
type input "C:\fakepath\image.jpg"
click at [169, 84] on div "image...mage.jpg 160.71 KB" at bounding box center [165, 72] width 47 height 47
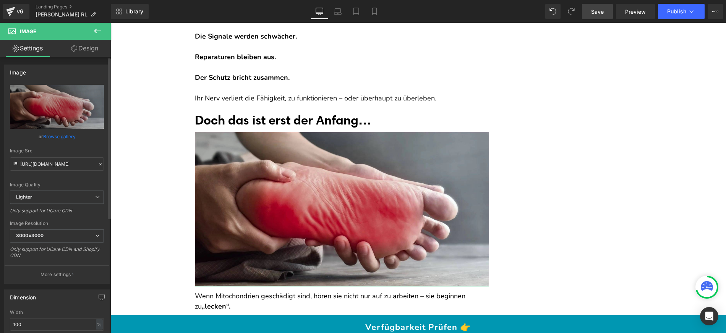
click at [67, 134] on link "Browse gallery" at bounding box center [59, 136] width 32 height 13
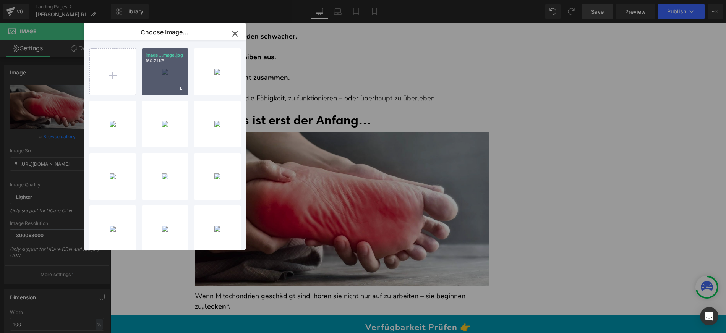
click at [167, 81] on div "image...mage.jpg 160.71 KB" at bounding box center [165, 72] width 47 height 47
type input "[URL][DOMAIN_NAME]"
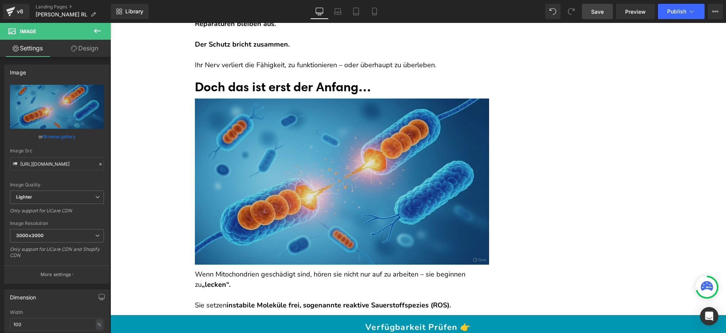
scroll to position [1581, 0]
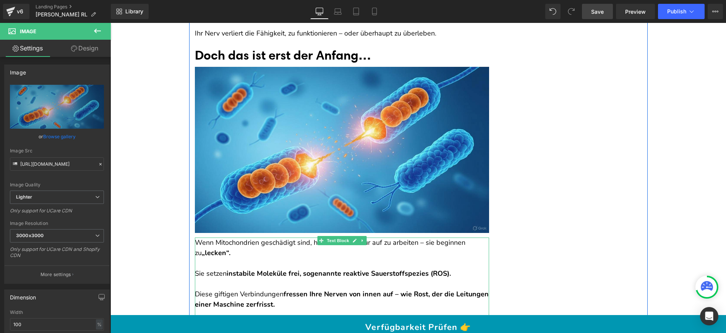
click at [215, 241] on p "Wenn Mitochondrien geschädigt sind, hören sie nicht nur auf zu arbeiten – sie b…" at bounding box center [342, 248] width 294 height 21
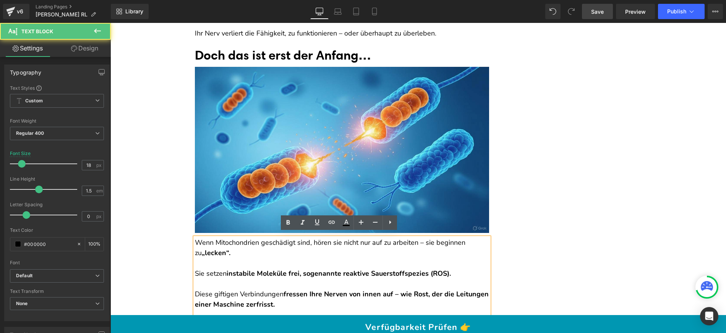
click at [215, 241] on p "Wenn Mitochondrien geschädigt sind, hören sie nicht nur auf zu arbeiten – sie b…" at bounding box center [342, 248] width 294 height 21
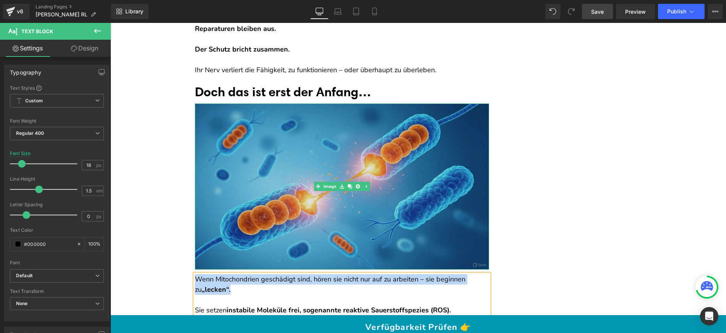
scroll to position [1519, 0]
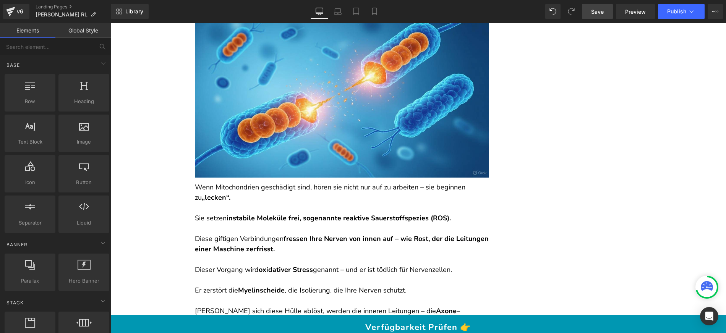
scroll to position [1573, 0]
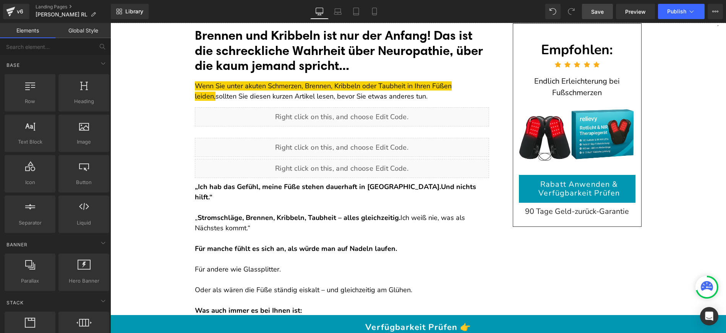
scroll to position [0, 0]
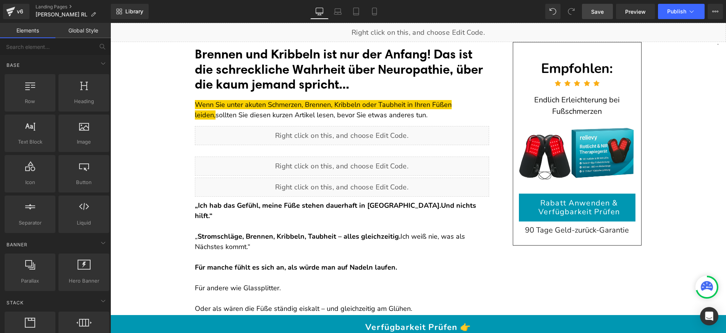
click at [598, 13] on span "Save" at bounding box center [597, 12] width 13 height 8
